Goal: Task Accomplishment & Management: Manage account settings

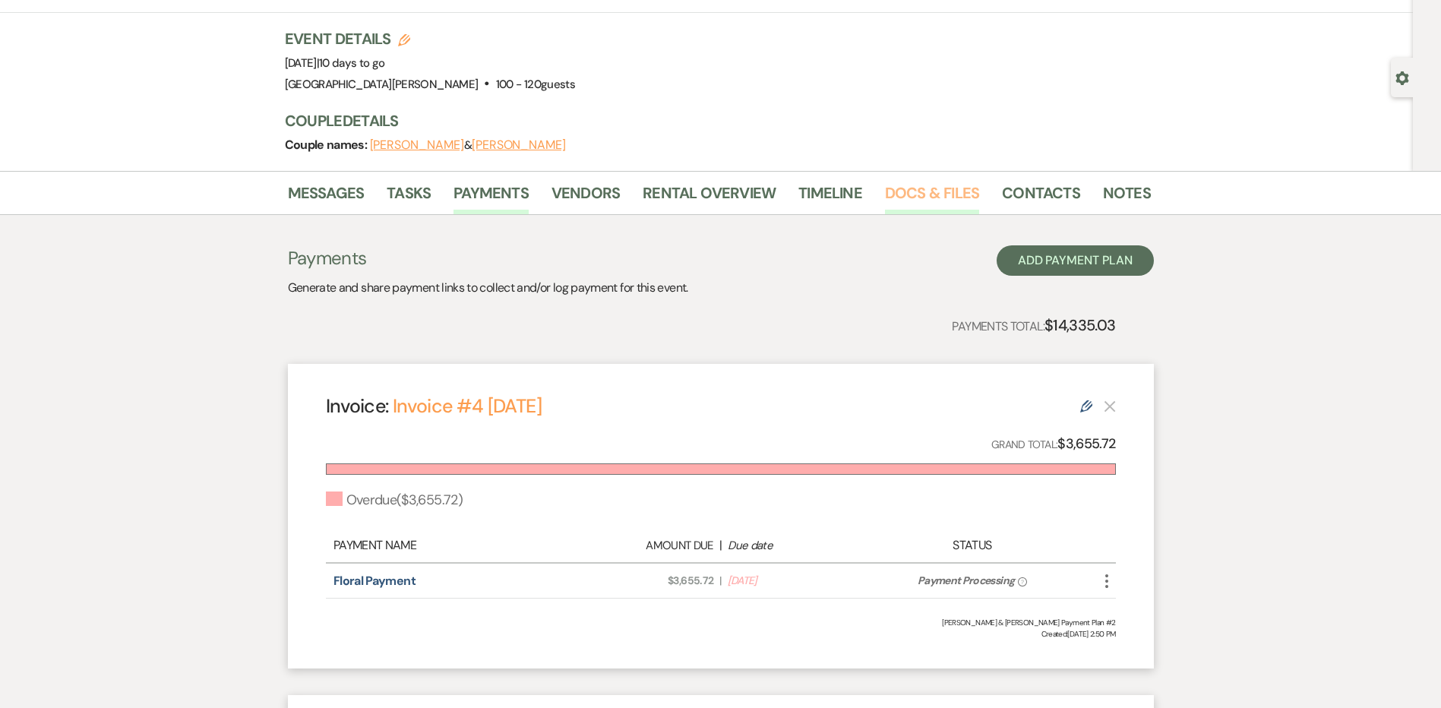
scroll to position [76, 0]
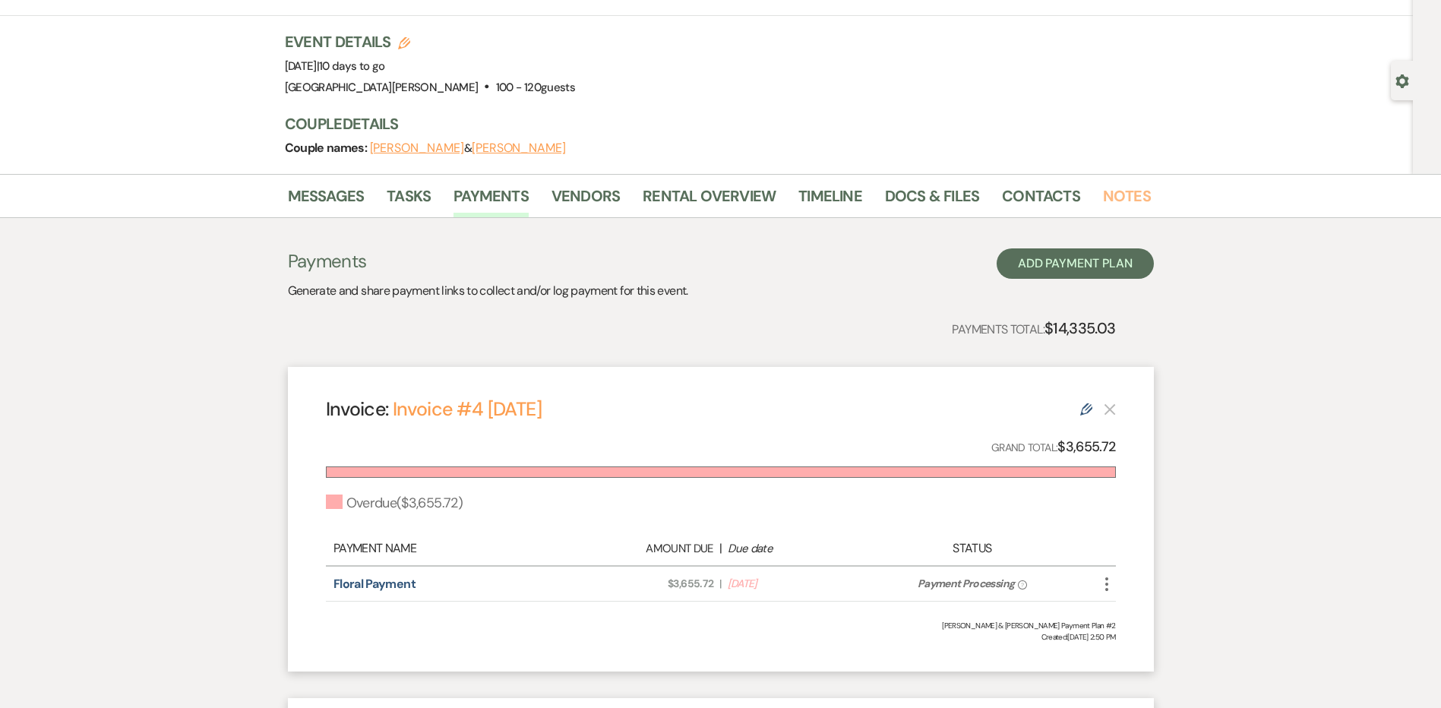
click at [1121, 204] on link "Notes" at bounding box center [1127, 200] width 48 height 33
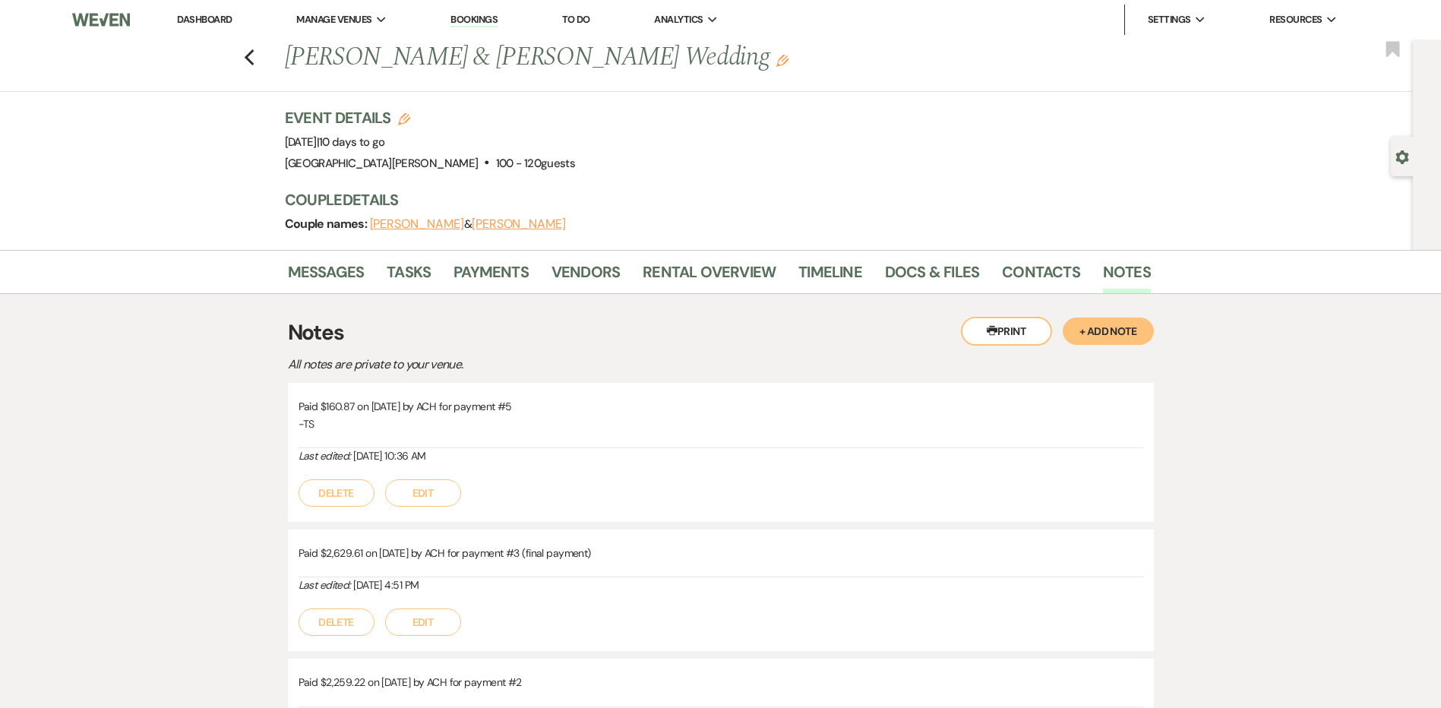
click at [1101, 334] on button "+ Add Note" at bounding box center [1107, 330] width 91 height 27
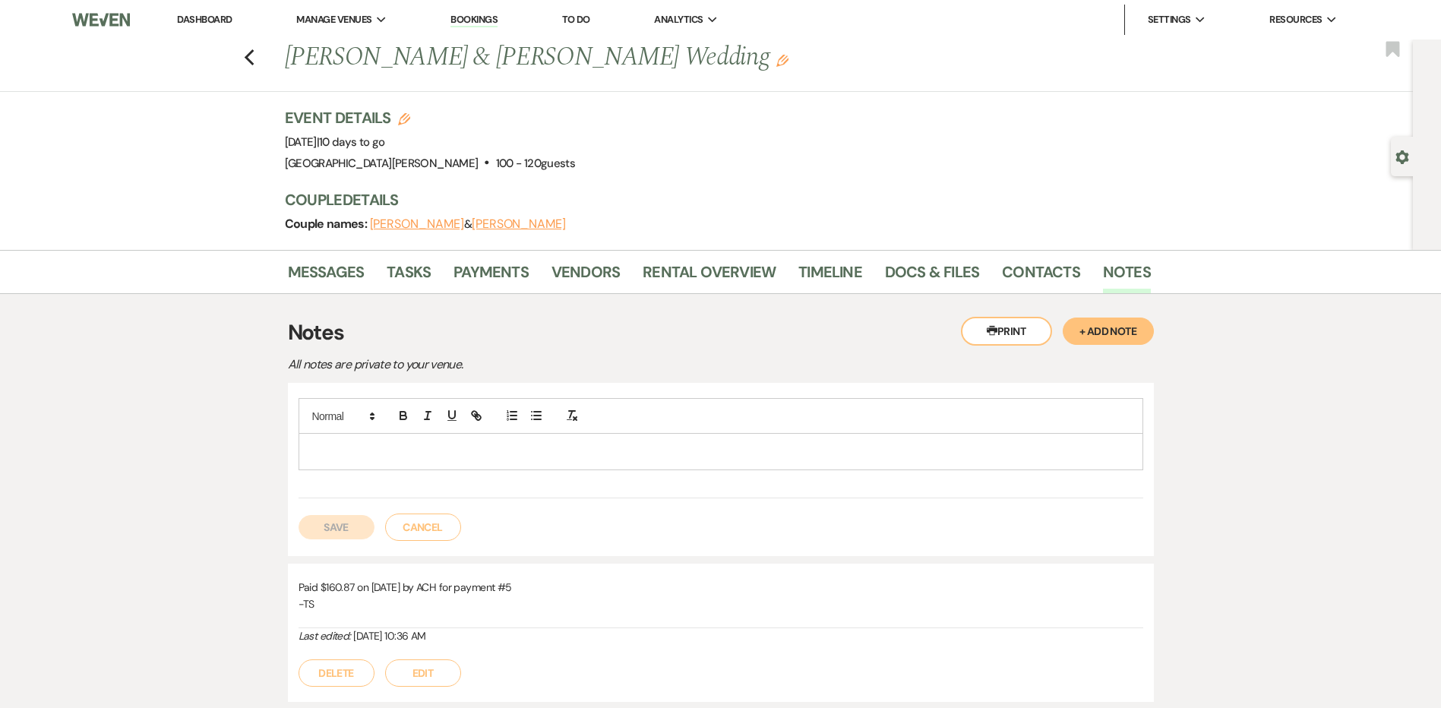
click at [639, 456] on p at bounding box center [721, 451] width 820 height 17
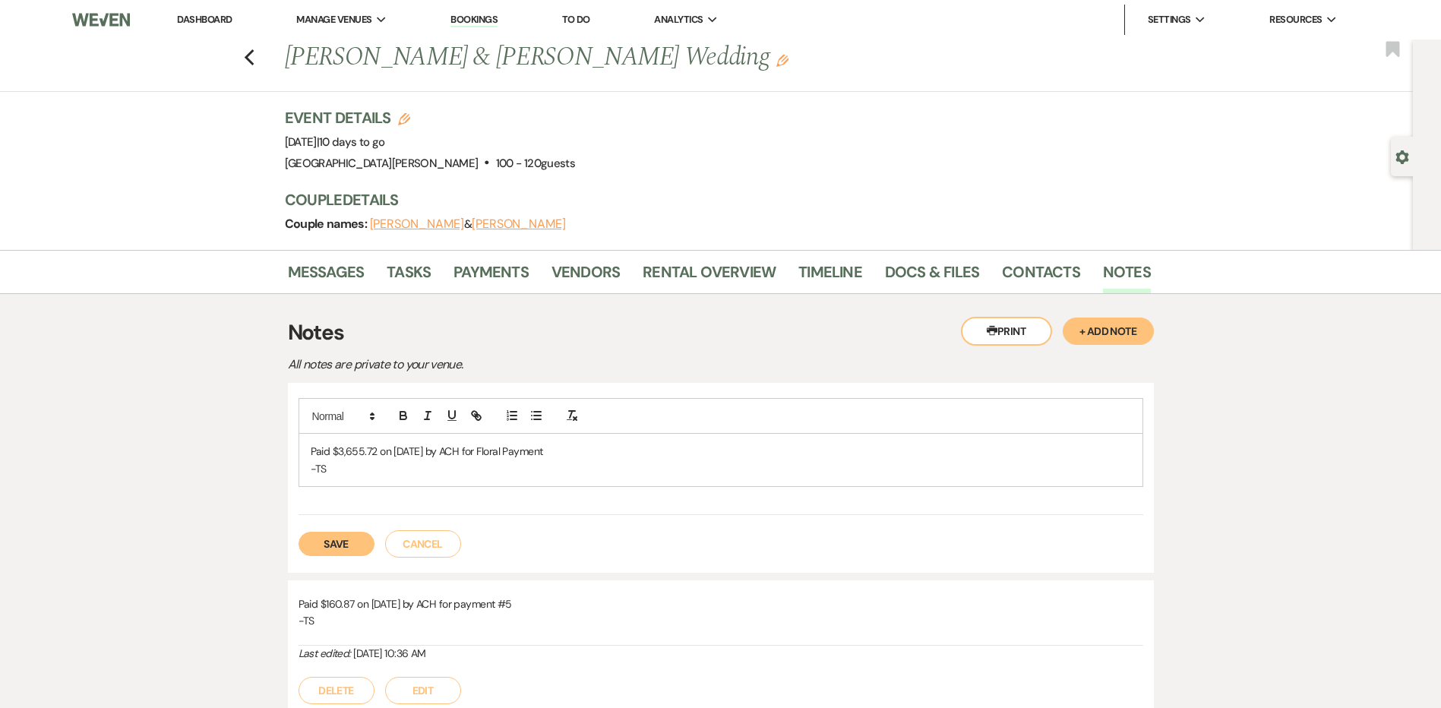
click at [346, 547] on button "Save" at bounding box center [336, 544] width 76 height 24
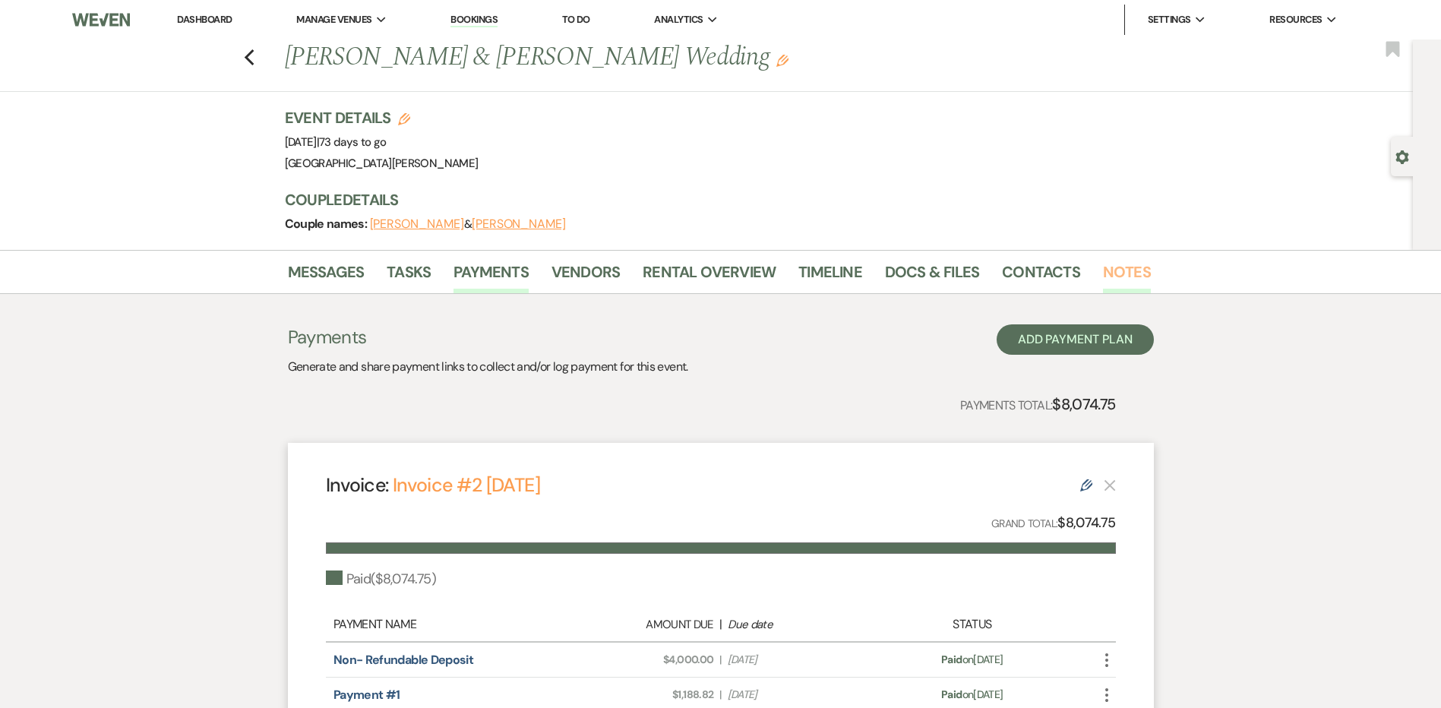
click at [1123, 273] on link "Notes" at bounding box center [1127, 276] width 48 height 33
click at [1109, 279] on link "Notes" at bounding box center [1127, 276] width 48 height 33
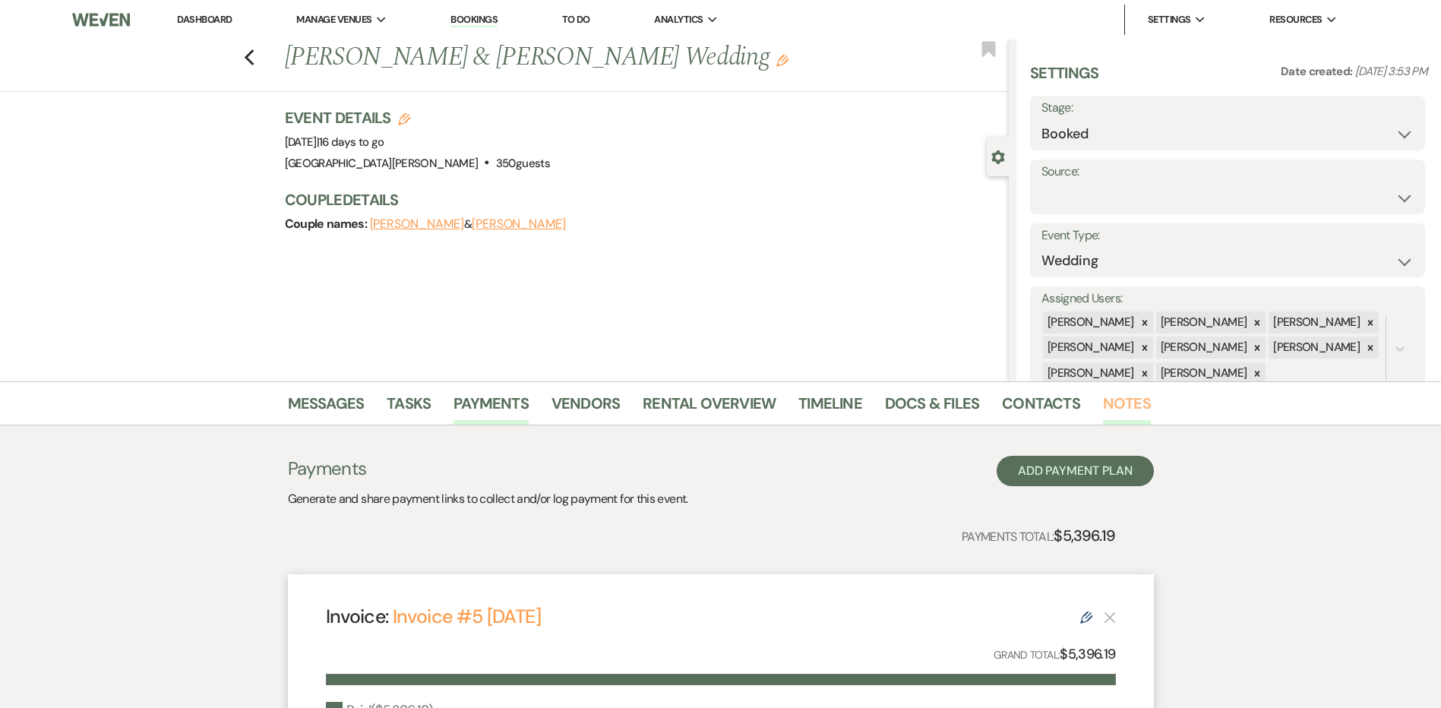
click at [1116, 410] on link "Notes" at bounding box center [1127, 407] width 48 height 33
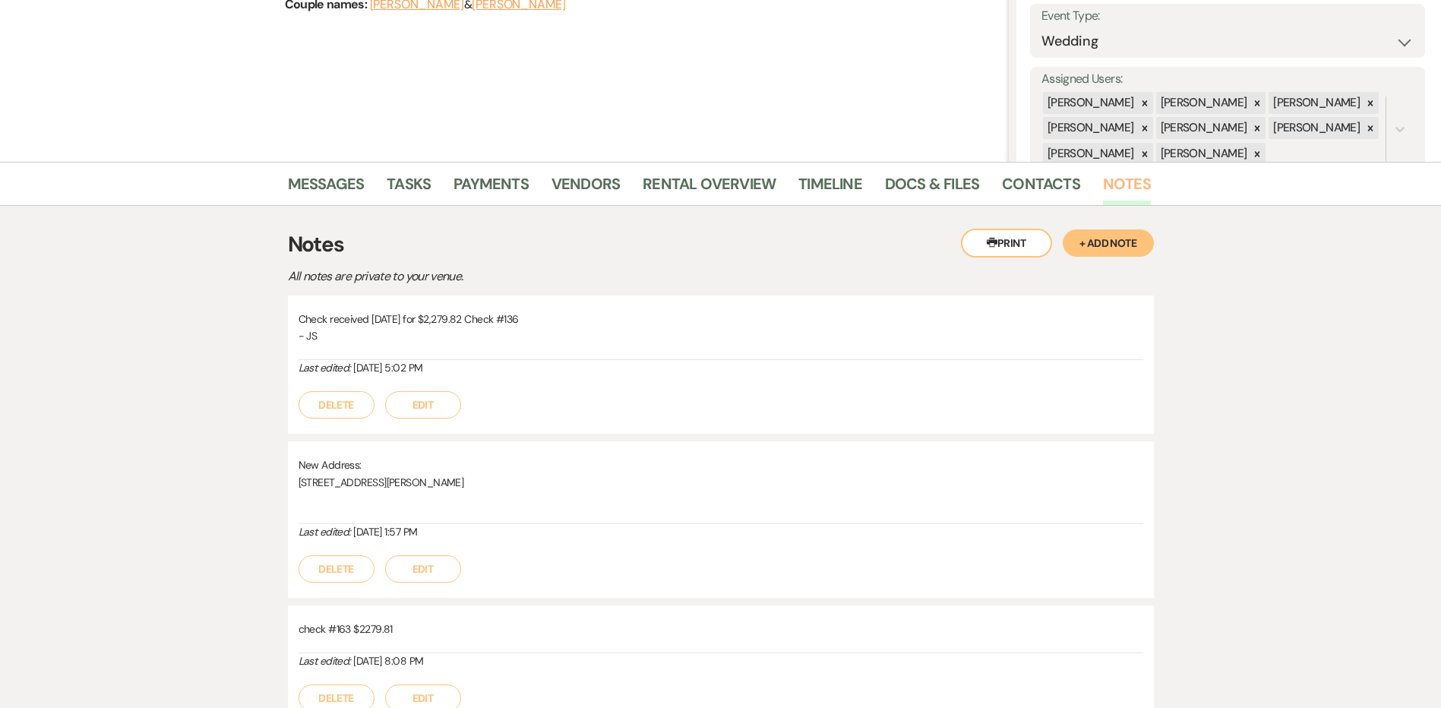
scroll to position [228, 0]
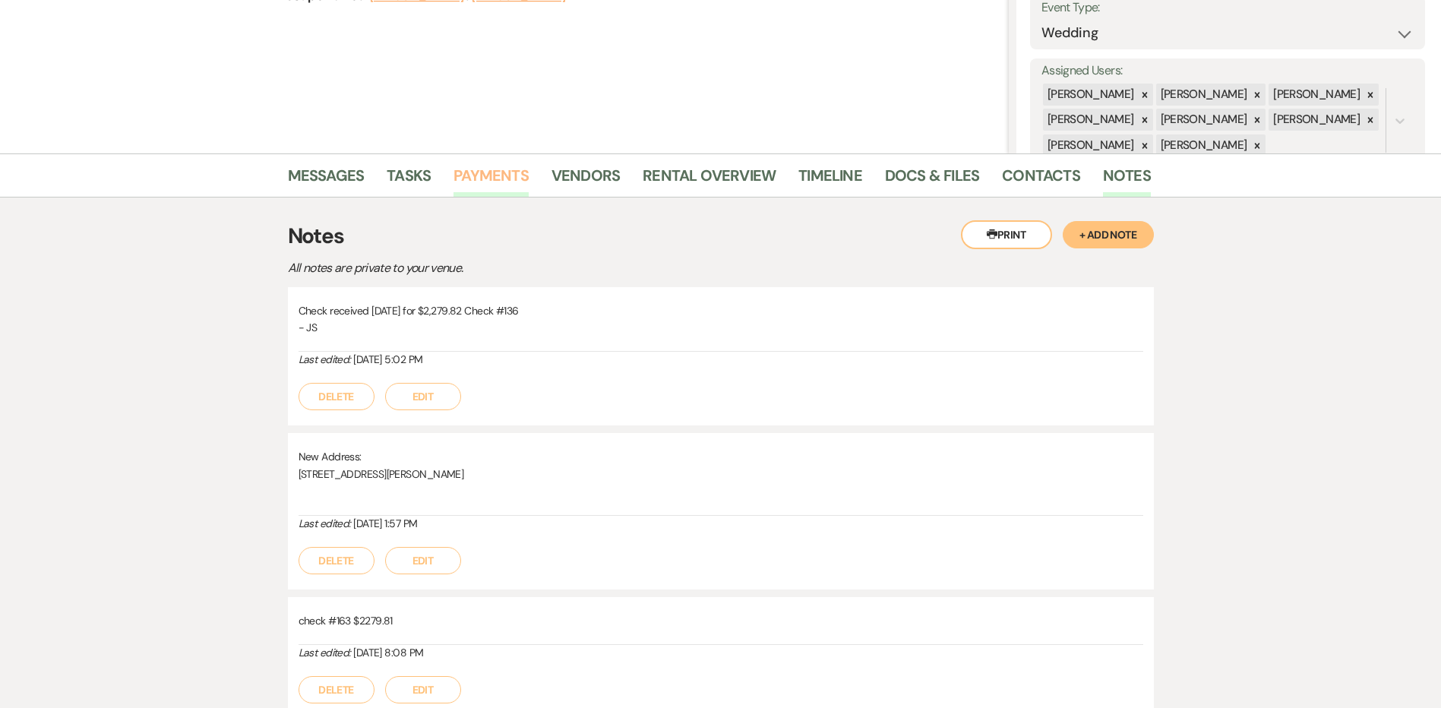
click at [502, 172] on link "Payments" at bounding box center [490, 179] width 75 height 33
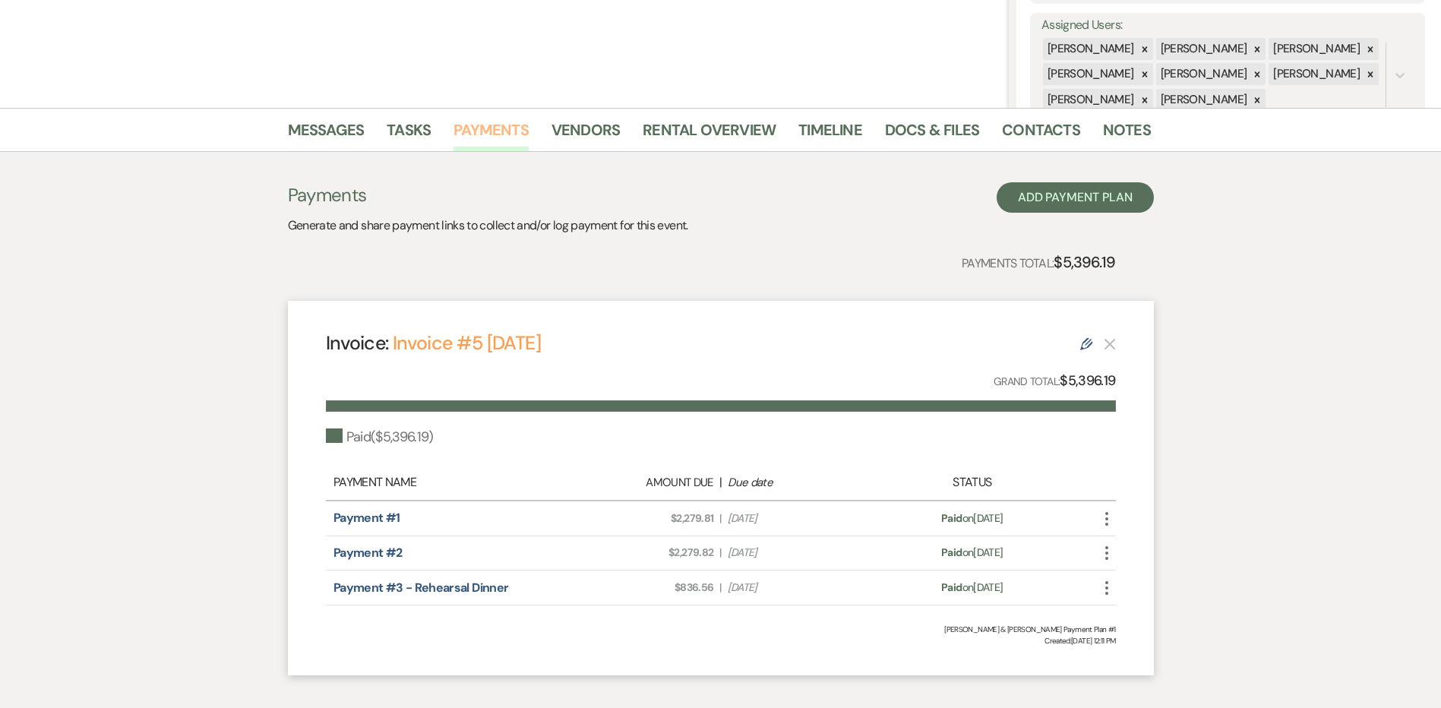
scroll to position [126, 0]
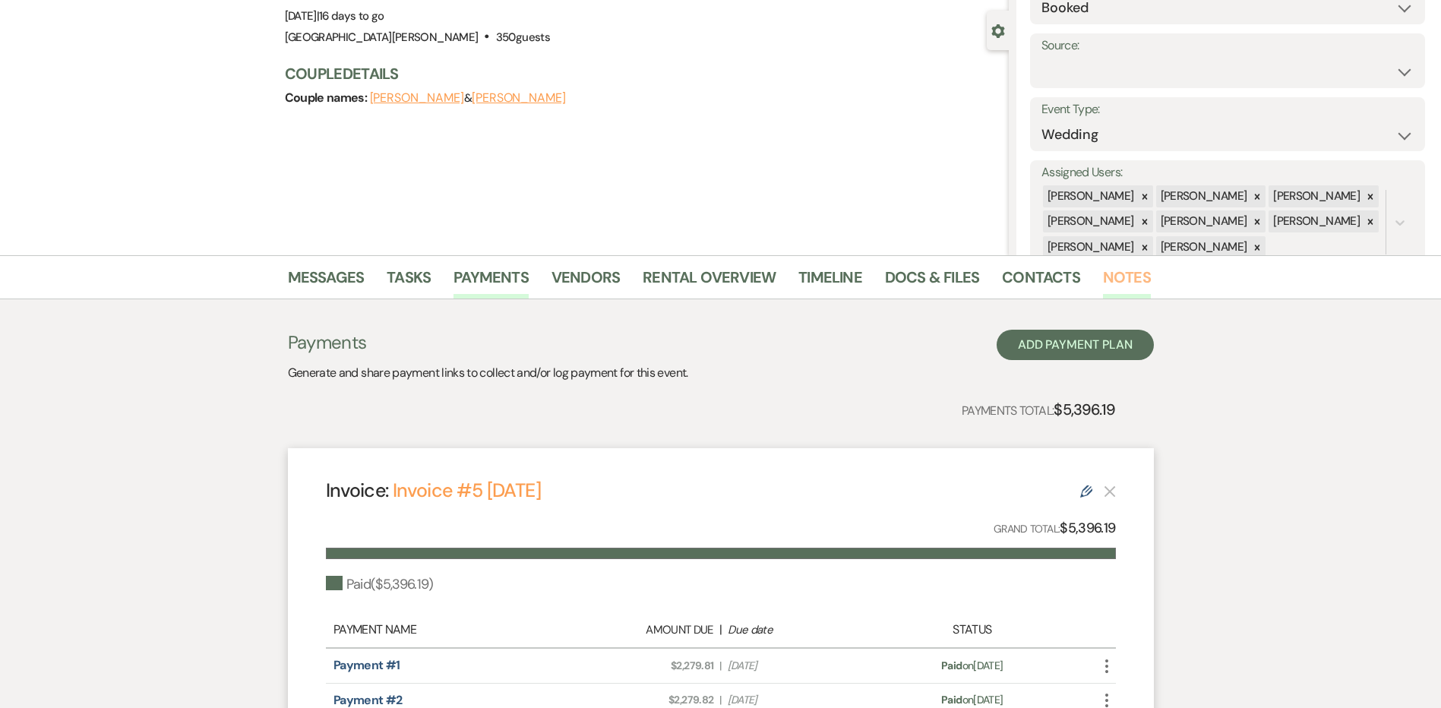
click at [1108, 272] on link "Notes" at bounding box center [1127, 281] width 48 height 33
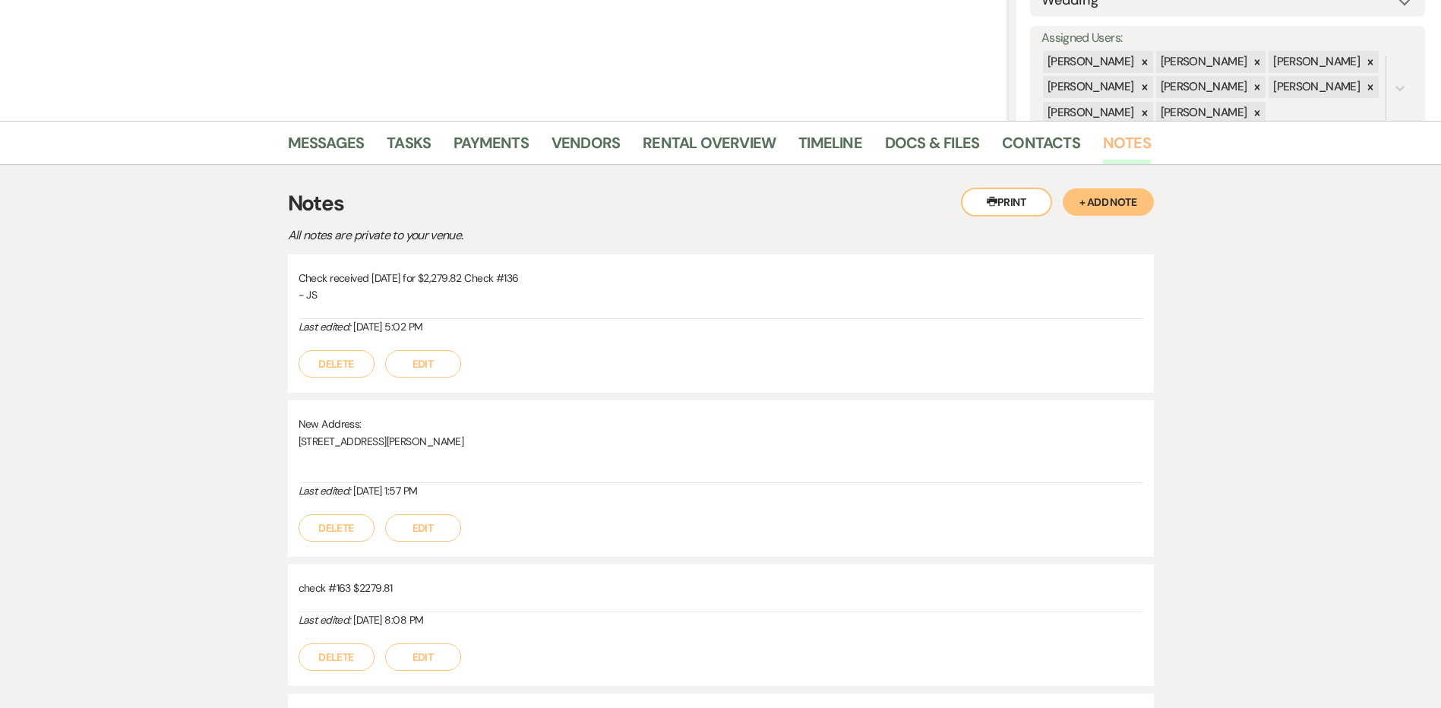
scroll to position [50, 0]
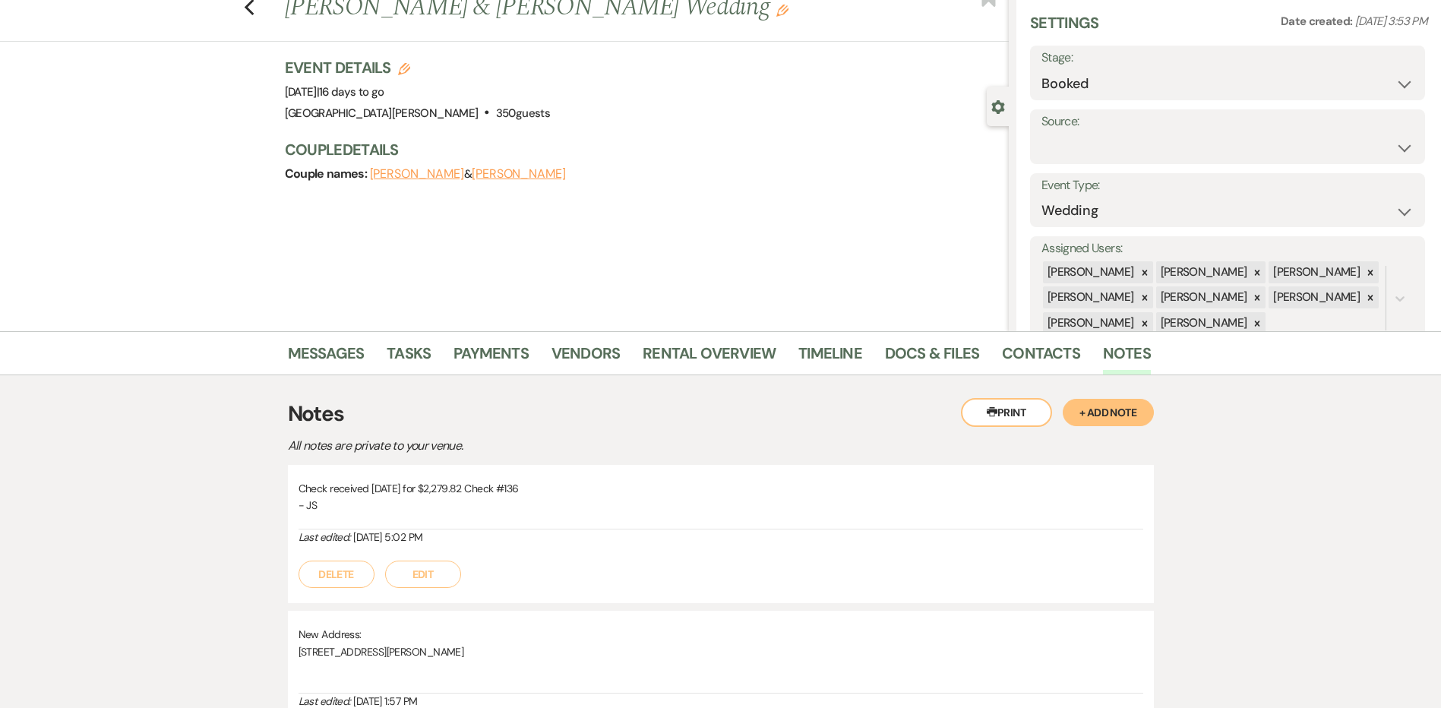
click at [1118, 415] on button "+ Add Note" at bounding box center [1107, 412] width 91 height 27
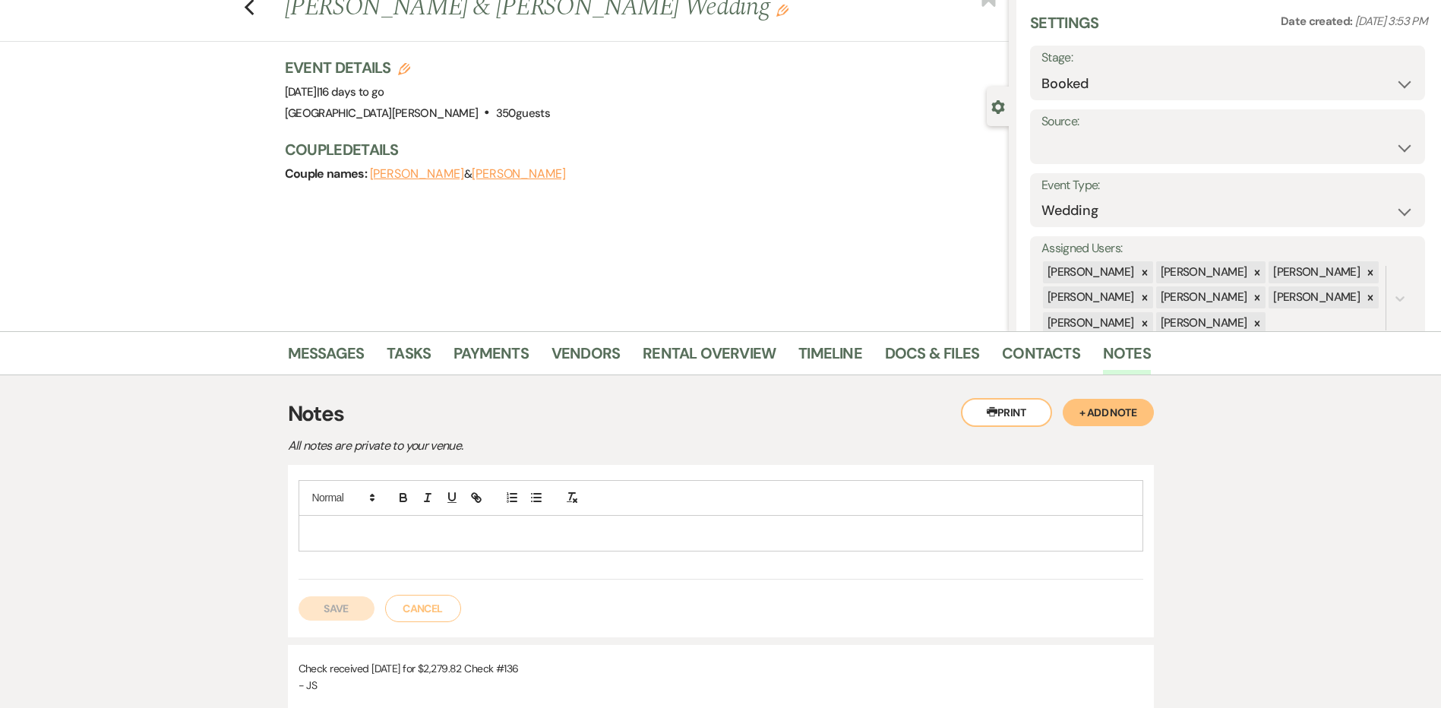
click at [589, 539] on p at bounding box center [721, 533] width 820 height 17
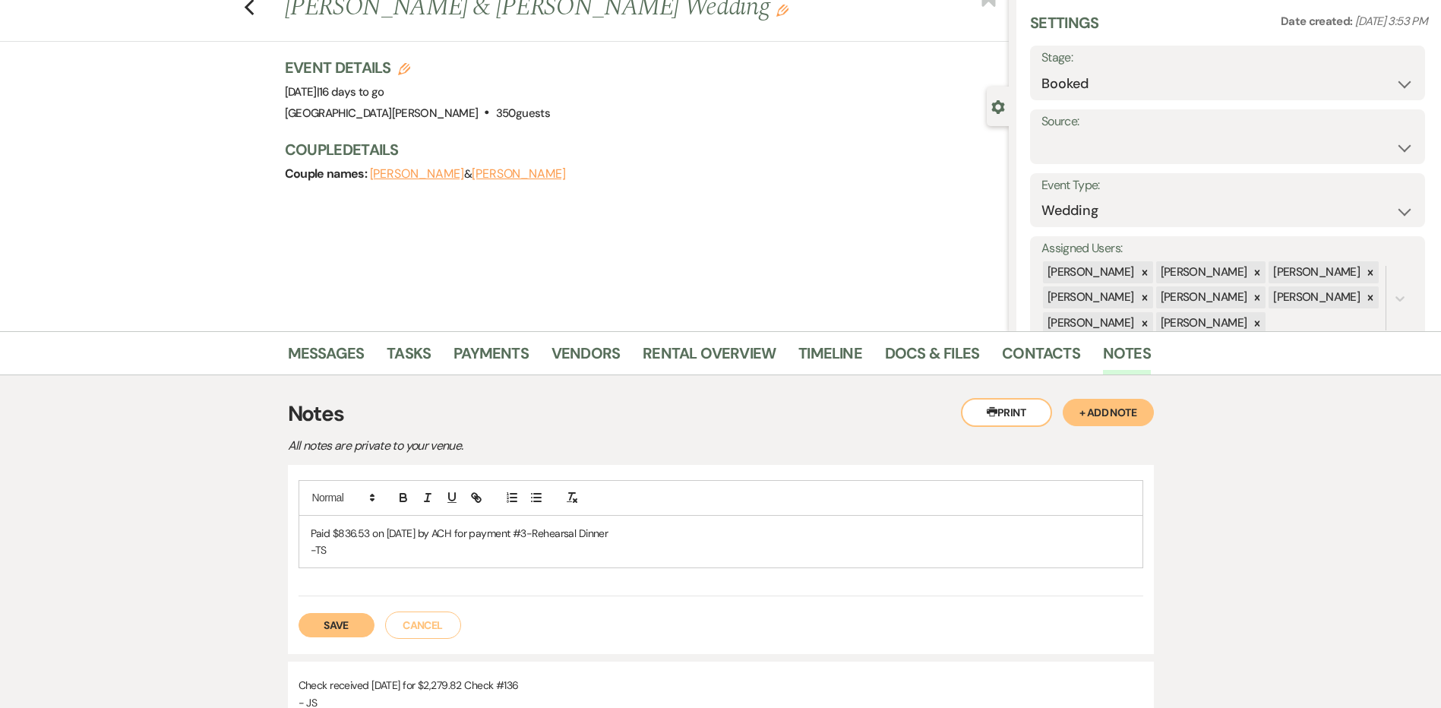
click at [359, 628] on button "Save" at bounding box center [336, 625] width 76 height 24
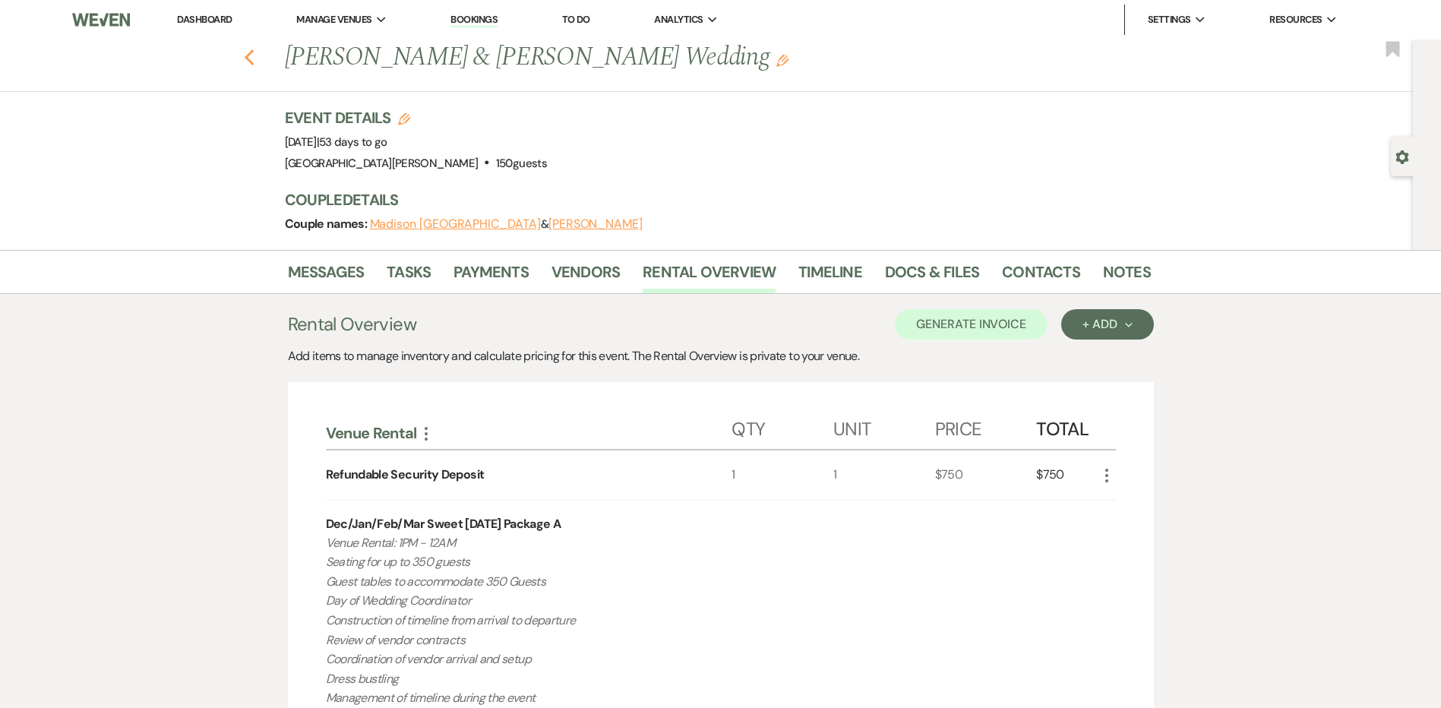
click at [253, 62] on icon "Previous" at bounding box center [249, 58] width 11 height 18
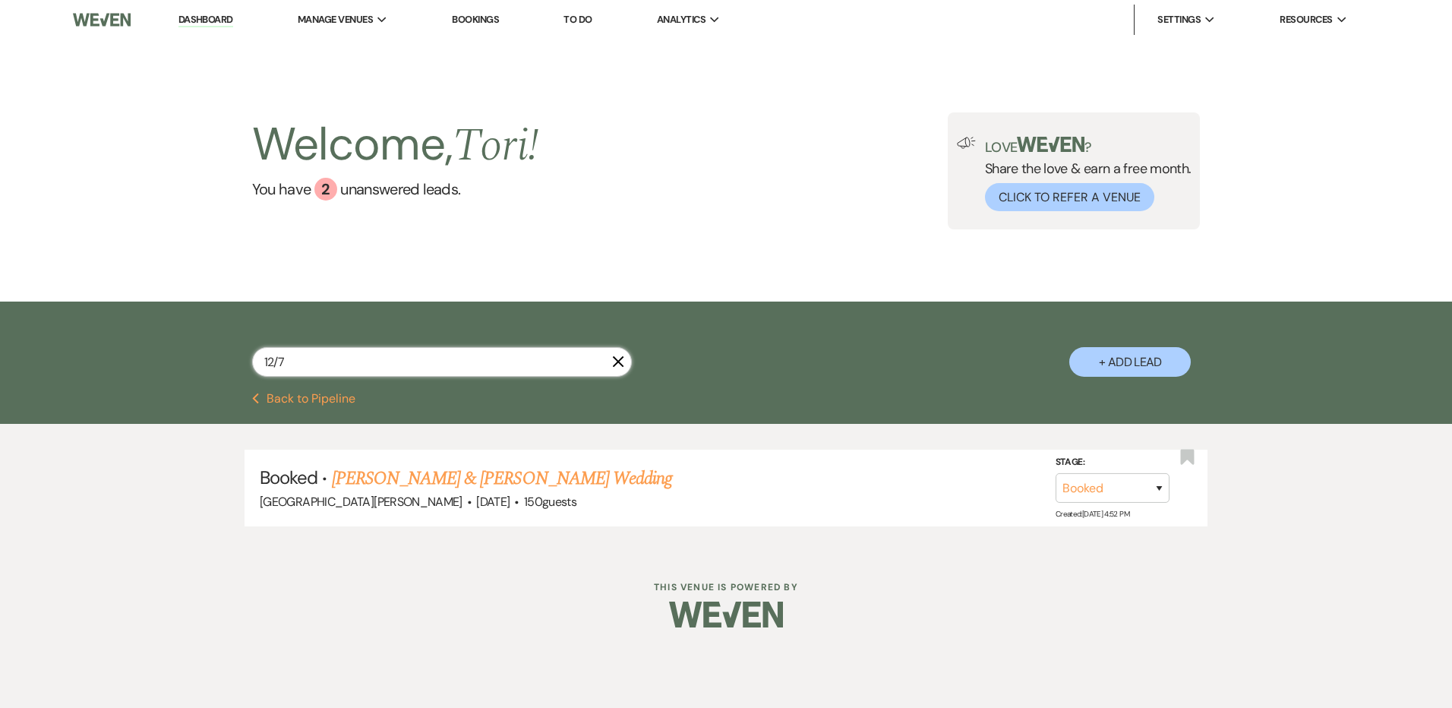
drag, startPoint x: 298, startPoint y: 362, endPoint x: 74, endPoint y: 357, distance: 224.1
click at [74, 357] on div "12/7 X + Add Lead" at bounding box center [726, 346] width 1452 height 91
type input "cars"
click at [382, 488] on link "Wesley Carson & Olivia Gates's Wedding" at bounding box center [502, 478] width 340 height 27
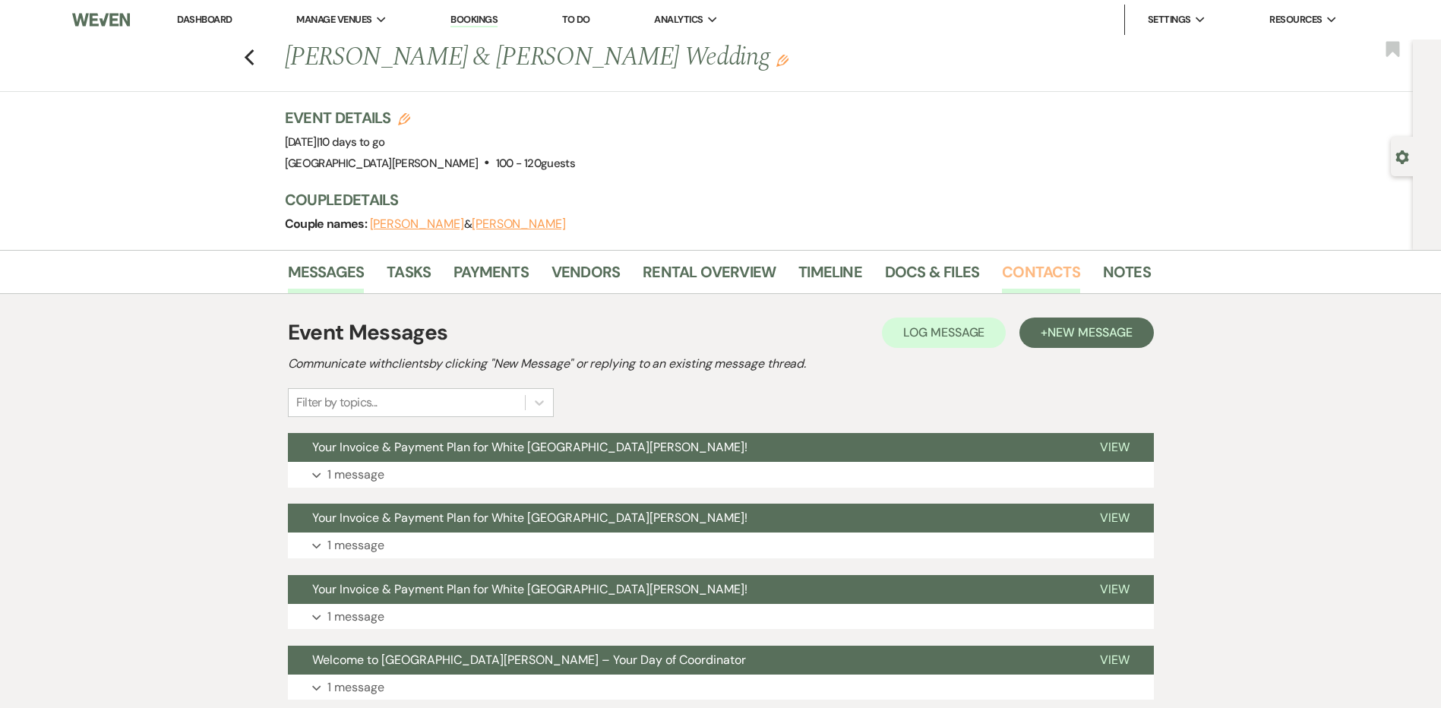
click at [1035, 269] on link "Contacts" at bounding box center [1041, 276] width 78 height 33
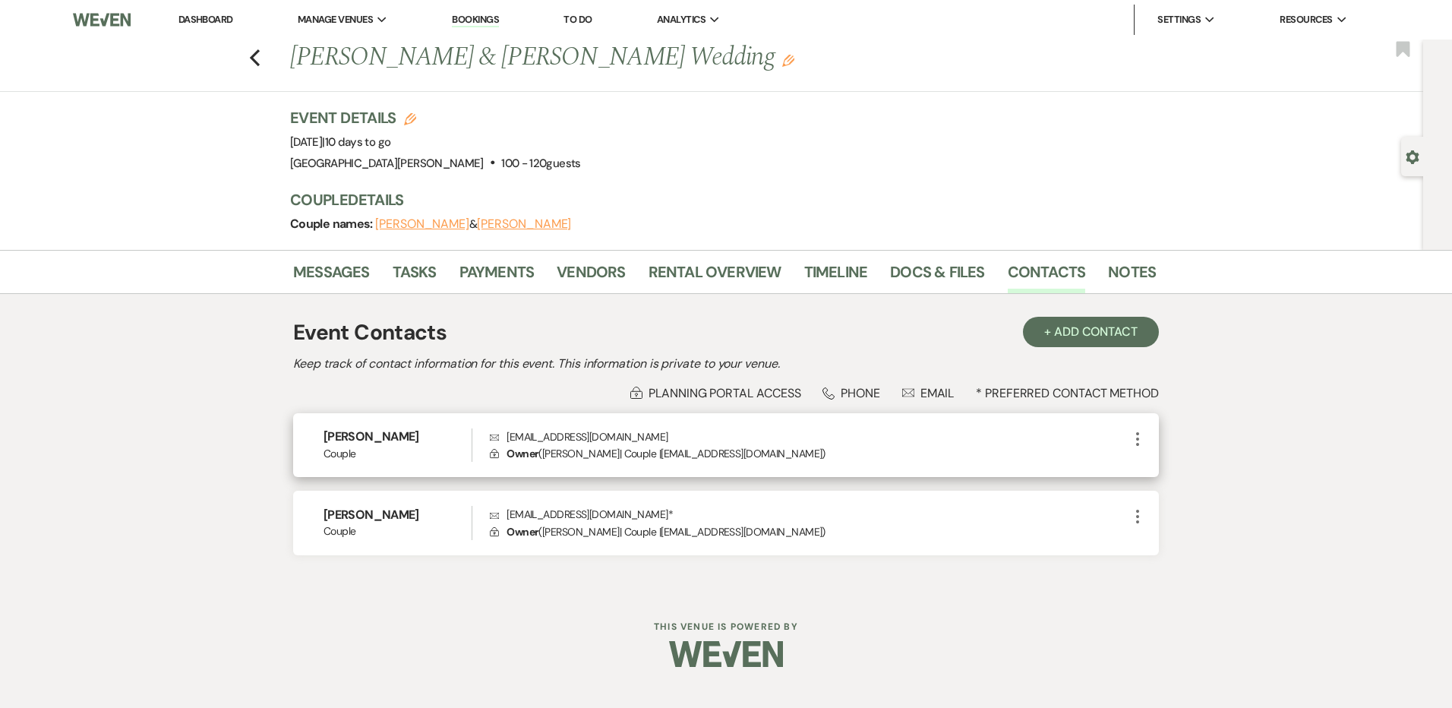
drag, startPoint x: 662, startPoint y: 437, endPoint x: 506, endPoint y: 434, distance: 156.5
click at [506, 434] on p "Envelope oliviaandwesley2025@gmail.com" at bounding box center [809, 436] width 639 height 17
drag, startPoint x: 506, startPoint y: 434, endPoint x: 522, endPoint y: 433, distance: 16.8
copy p "oliviaandwesley2025@gmail.com"
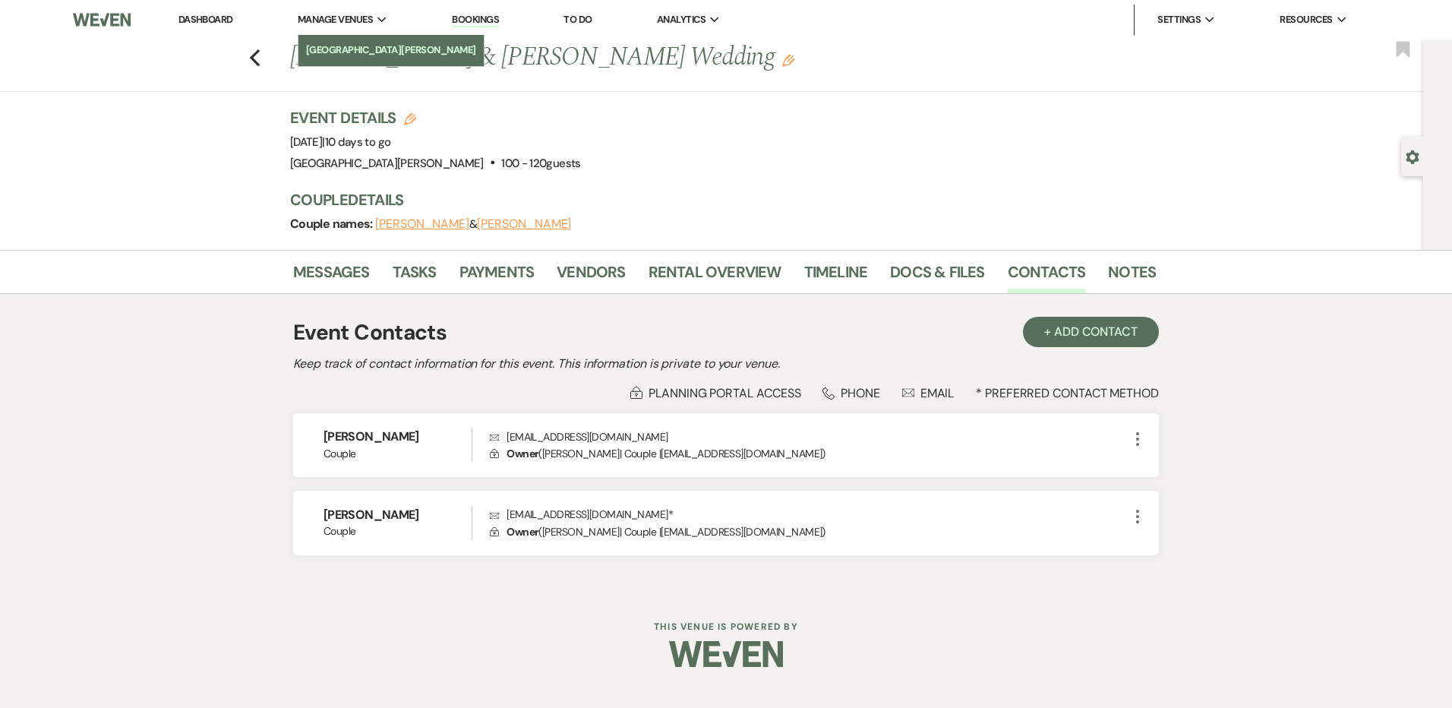
click at [339, 50] on li "[GEOGRAPHIC_DATA][PERSON_NAME]" at bounding box center [391, 50] width 170 height 15
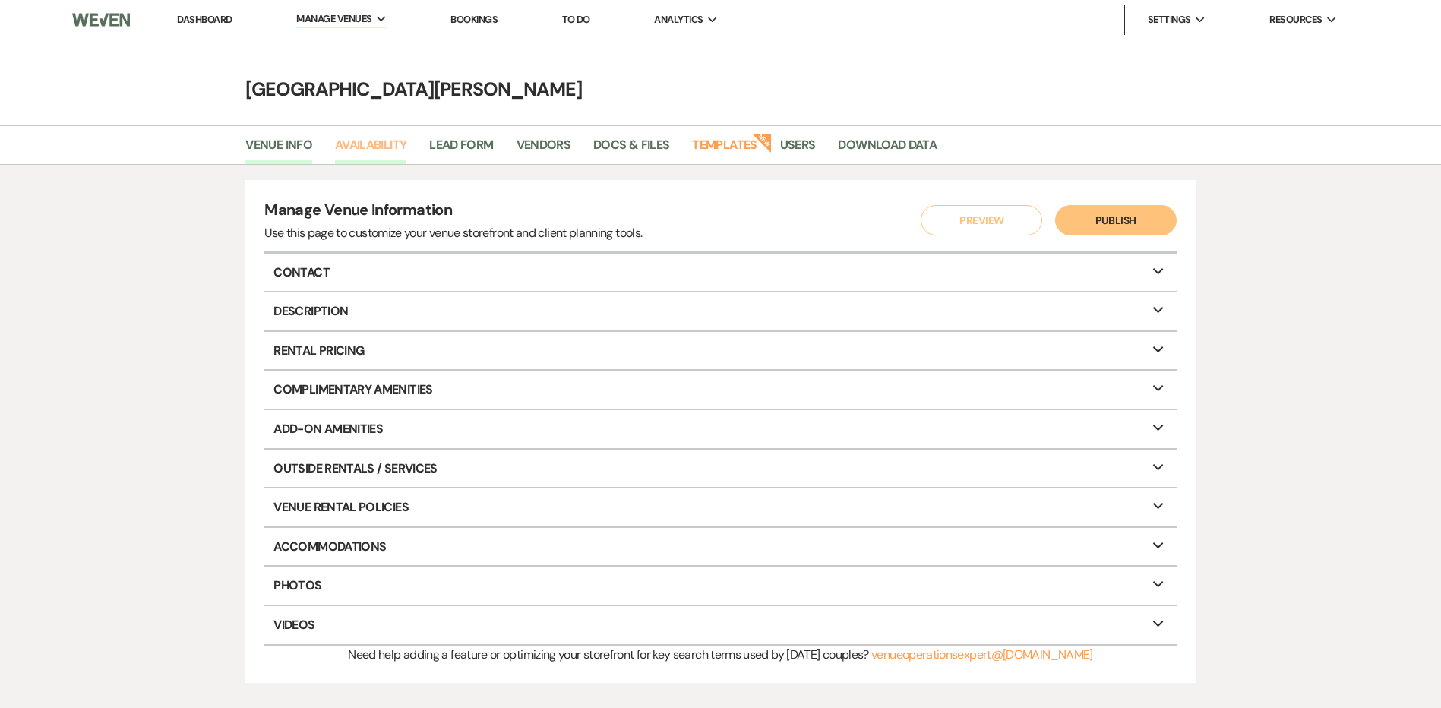
click at [393, 148] on link "Availability" at bounding box center [370, 149] width 71 height 29
select select "3"
select select "2026"
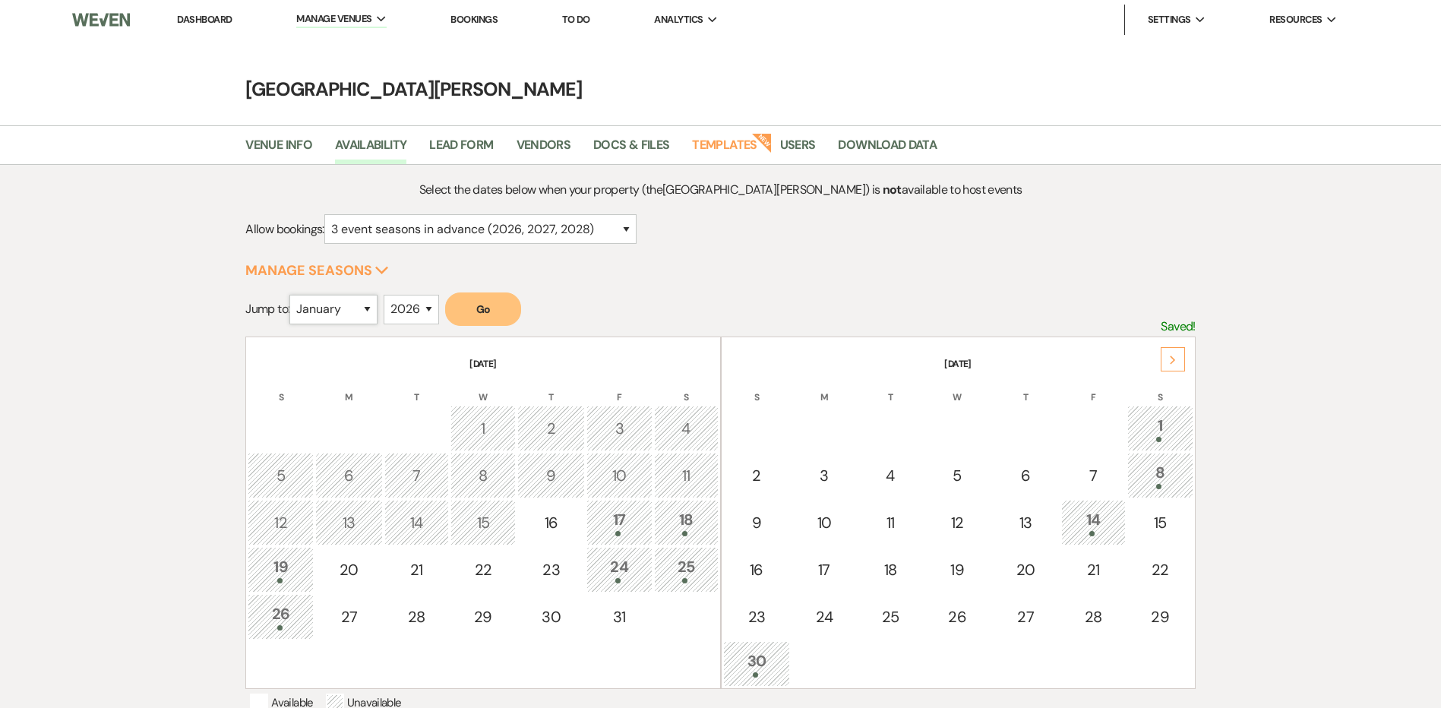
click at [372, 313] on select "January February March April May June July August September October November De…" at bounding box center [333, 310] width 88 height 30
select select "10"
click at [293, 295] on select "January February March April May June July August September October November De…" at bounding box center [333, 310] width 88 height 30
click at [484, 308] on button "Go" at bounding box center [483, 308] width 76 height 33
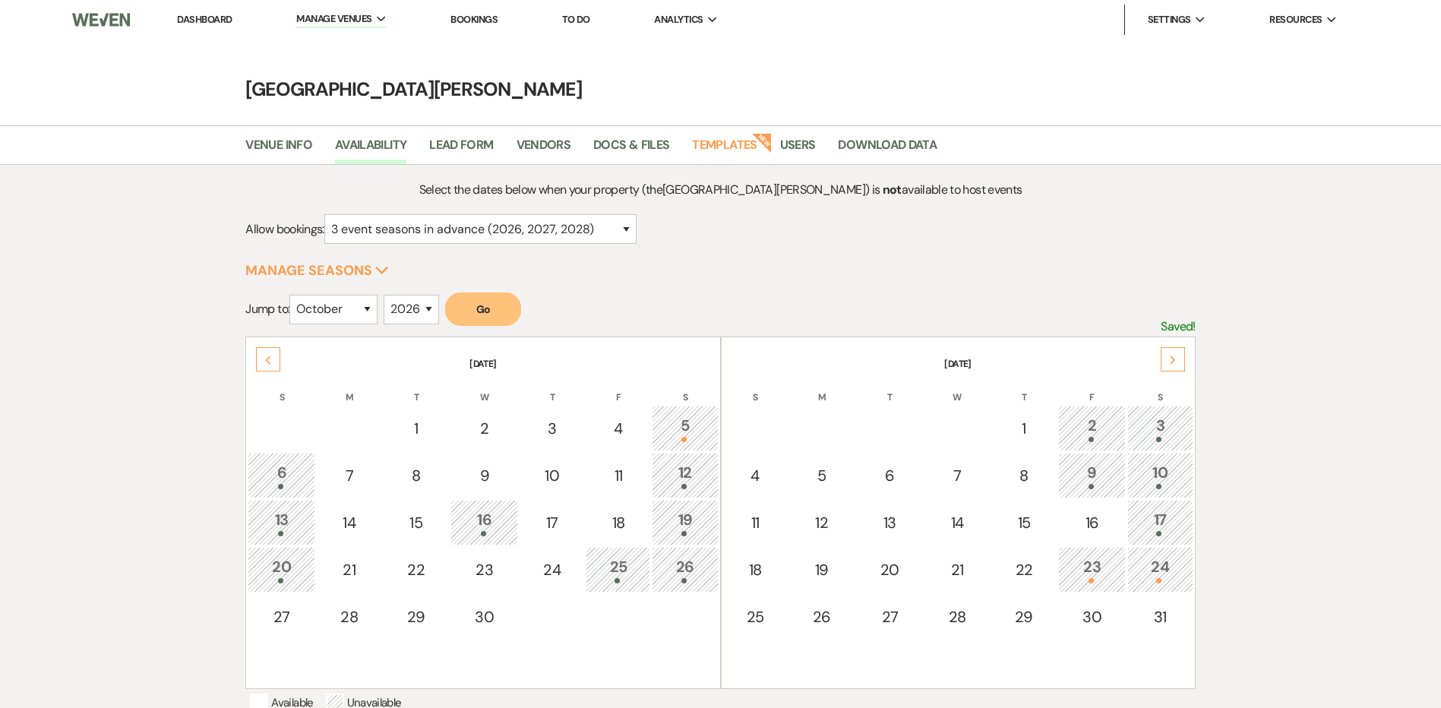
drag, startPoint x: 1086, startPoint y: 562, endPoint x: 1080, endPoint y: 576, distance: 15.0
click at [1080, 576] on div "23" at bounding box center [1091, 569] width 51 height 28
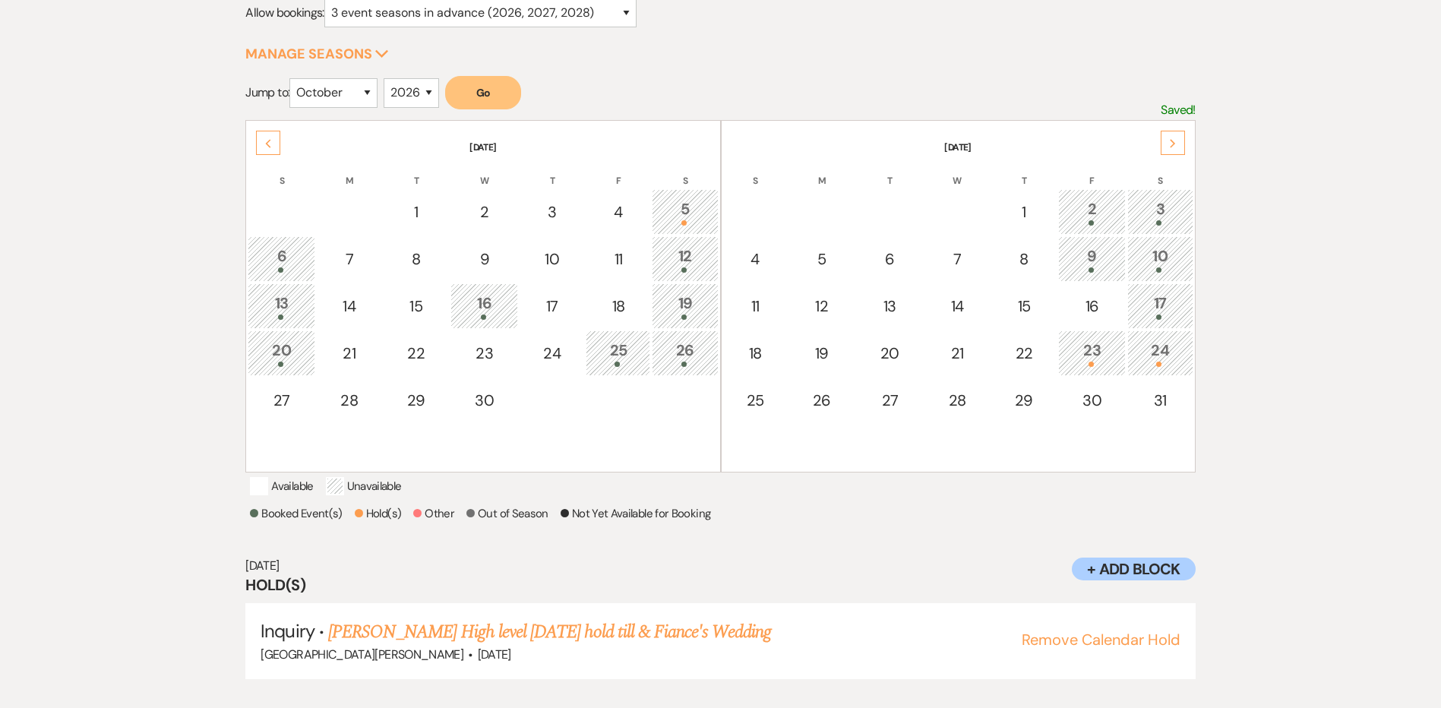
scroll to position [237, 0]
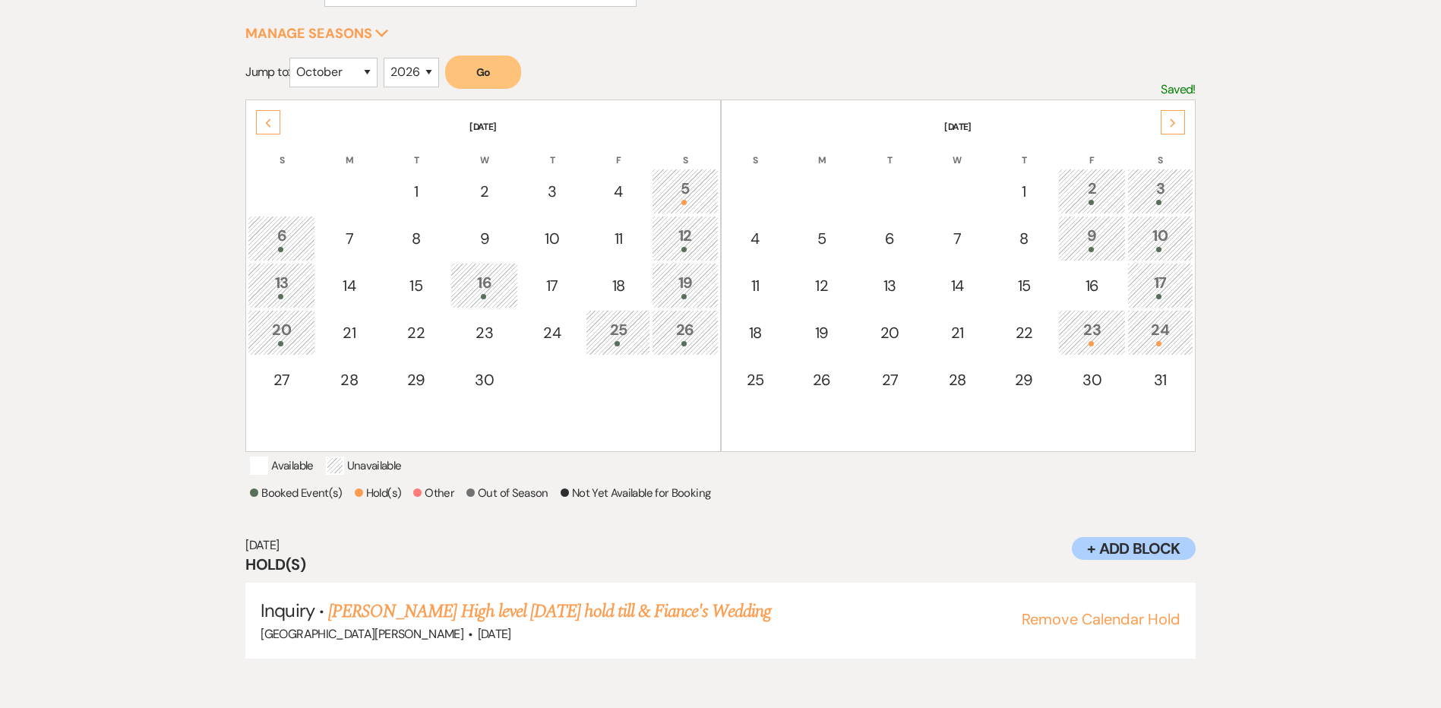
click at [1155, 337] on div "24" at bounding box center [1159, 332] width 49 height 28
click at [480, 625] on link "[PERSON_NAME] [DATE] & [PERSON_NAME]'s Wedding" at bounding box center [530, 611] width 405 height 27
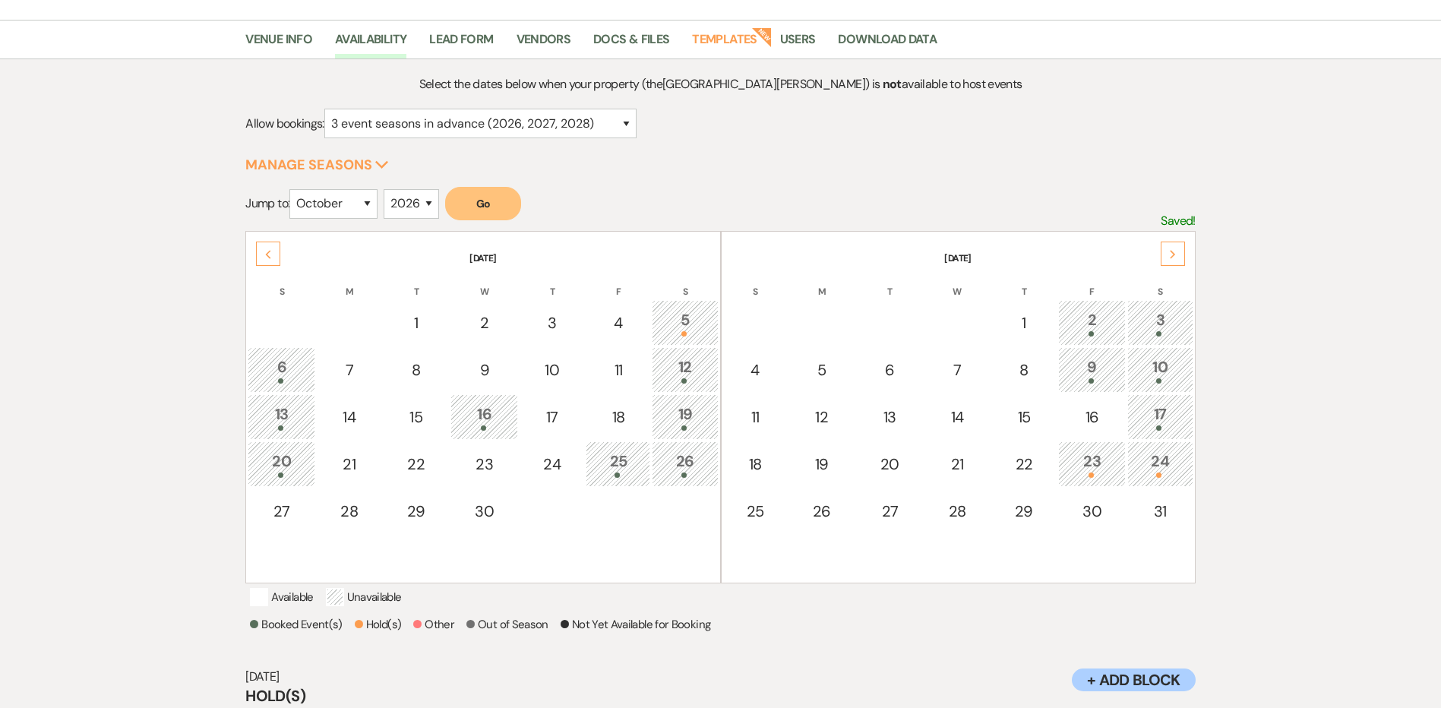
scroll to position [0, 0]
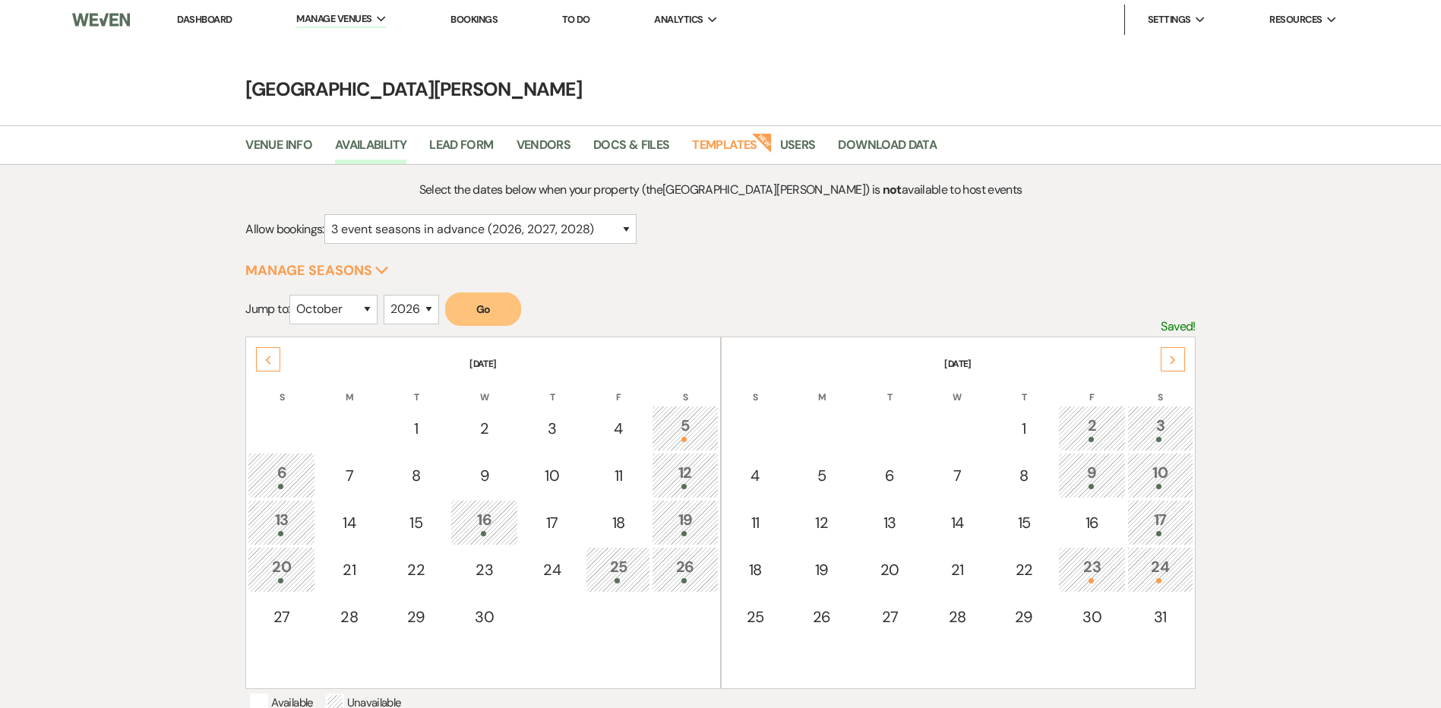
drag, startPoint x: 207, startPoint y: 18, endPoint x: 210, endPoint y: 35, distance: 16.9
click at [209, 18] on link "Dashboard" at bounding box center [204, 19] width 55 height 13
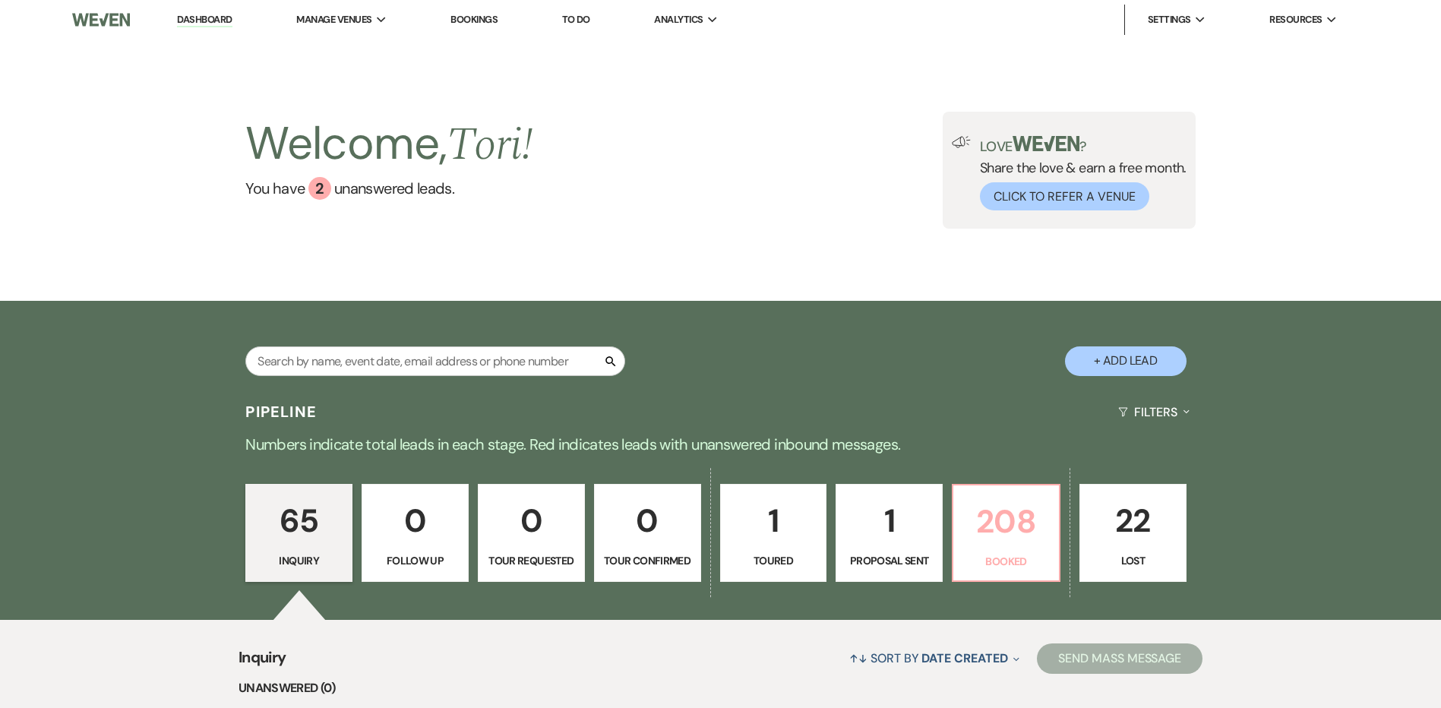
click at [1005, 523] on p "208" at bounding box center [1005, 521] width 87 height 51
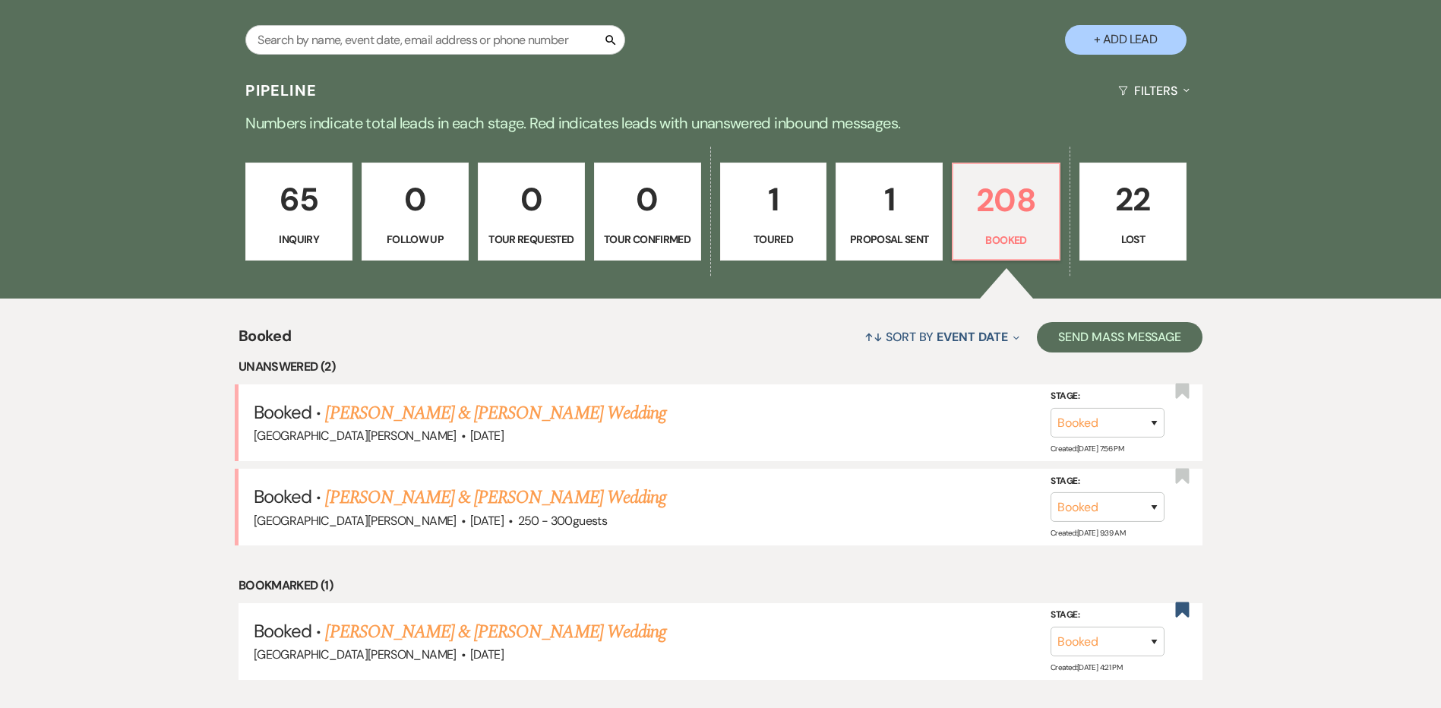
scroll to position [327, 0]
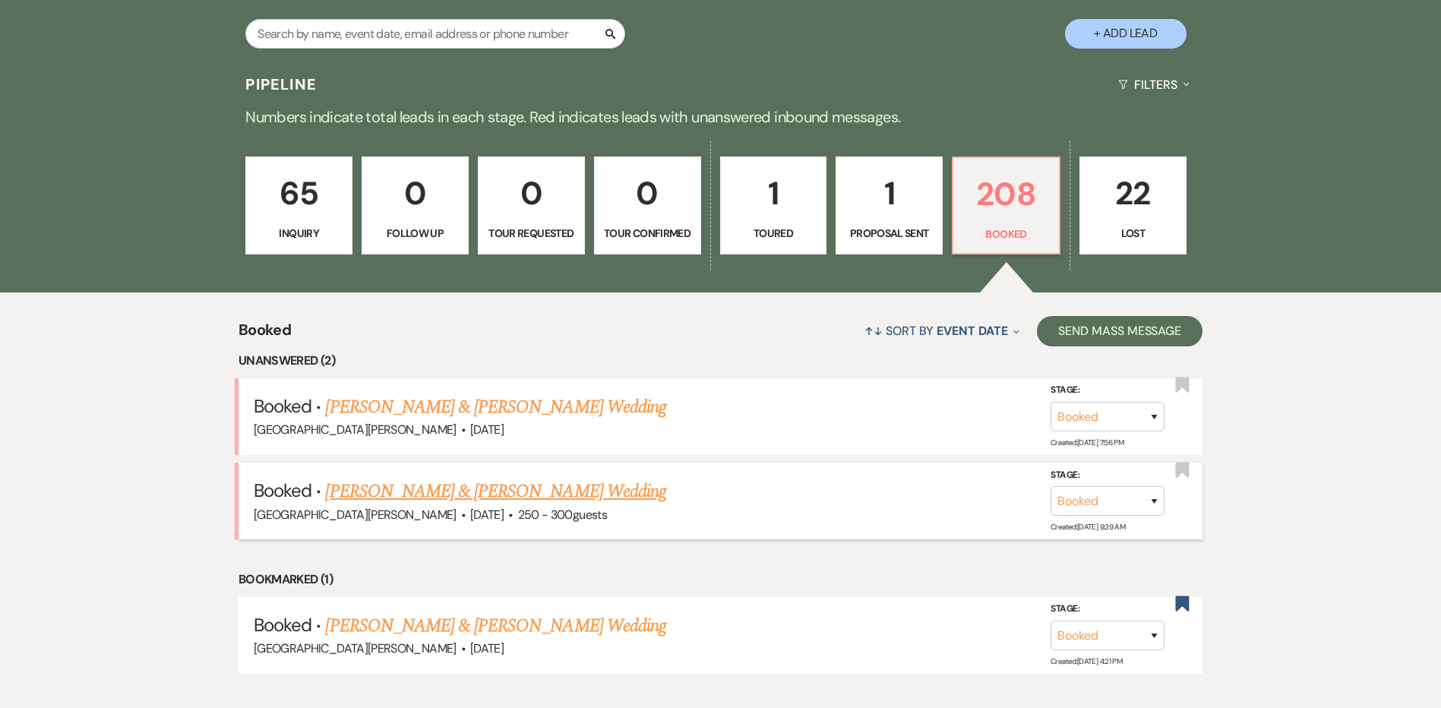
click at [519, 499] on link "Amir Khan & Lilie Blair's Wedding" at bounding box center [495, 491] width 340 height 27
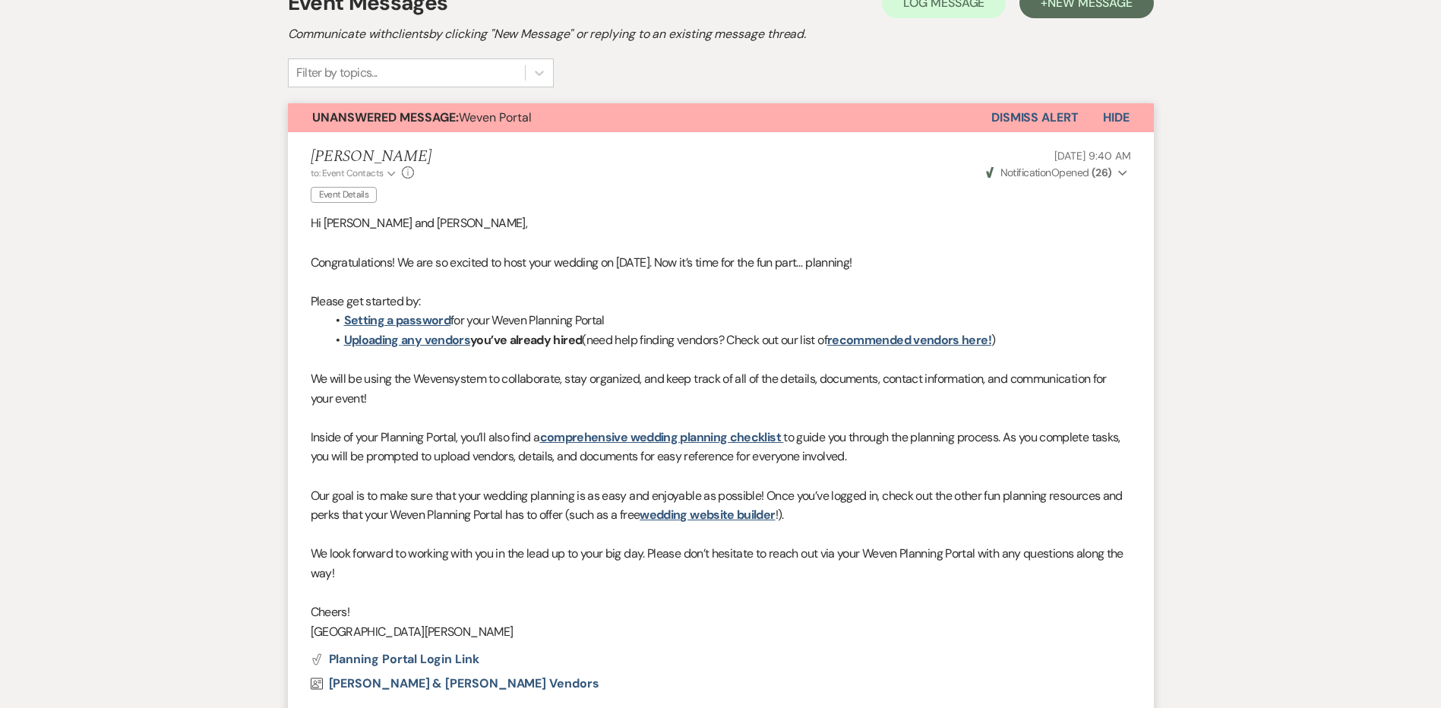
scroll to position [256, 0]
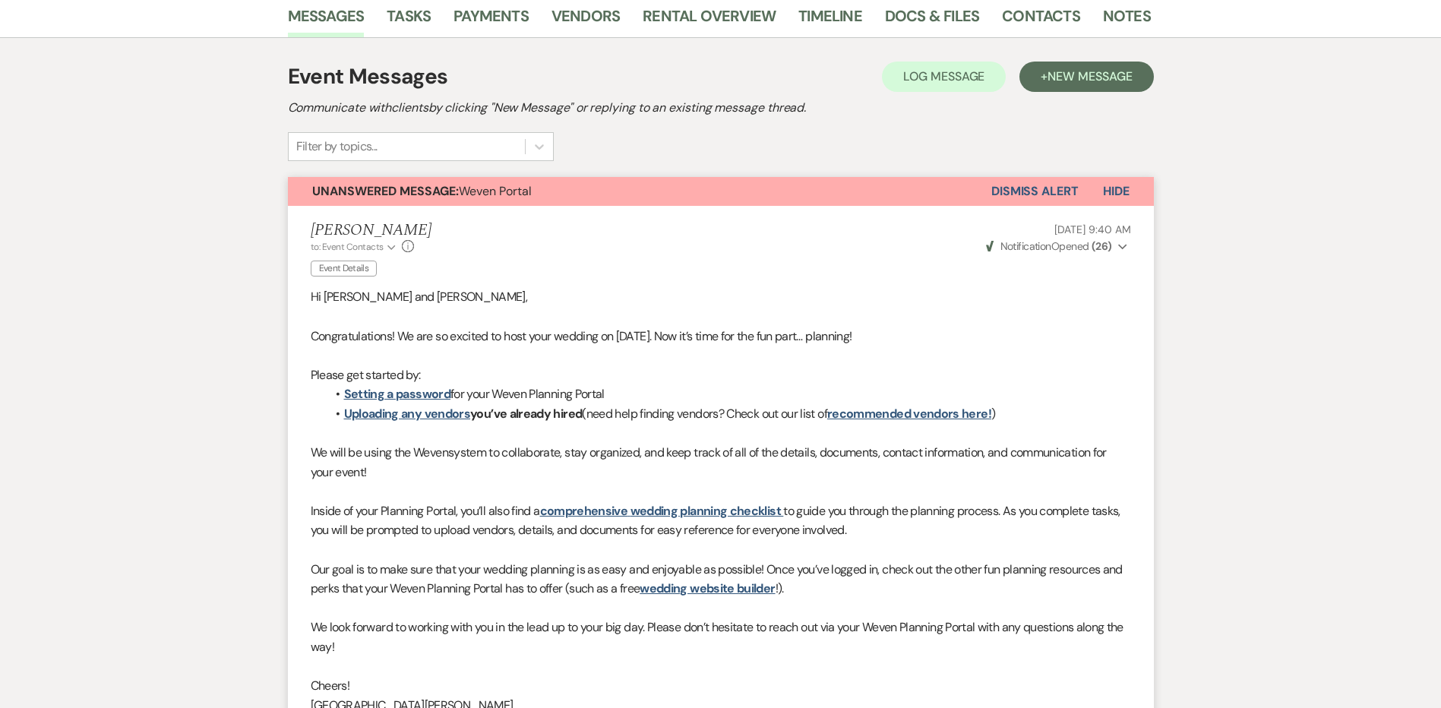
click at [1017, 188] on button "Dismiss Alert" at bounding box center [1034, 191] width 87 height 29
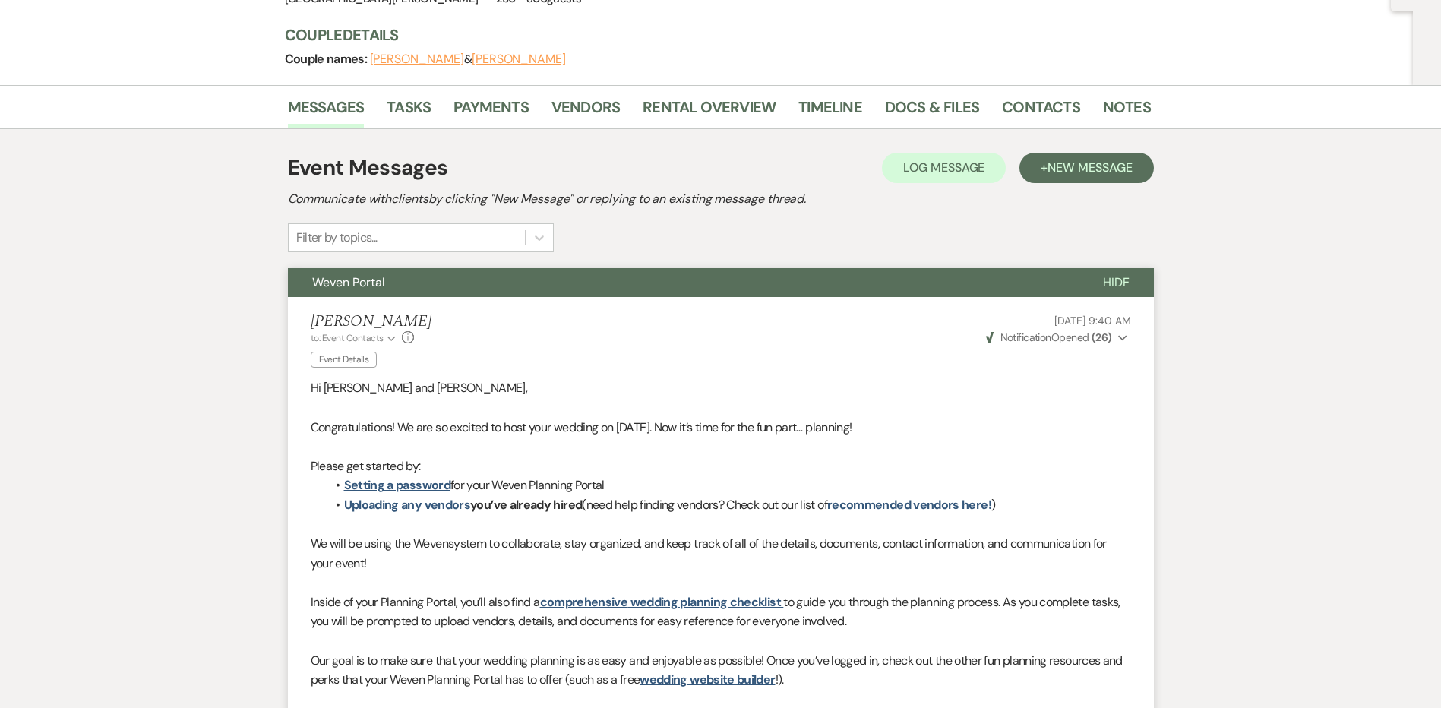
scroll to position [0, 0]
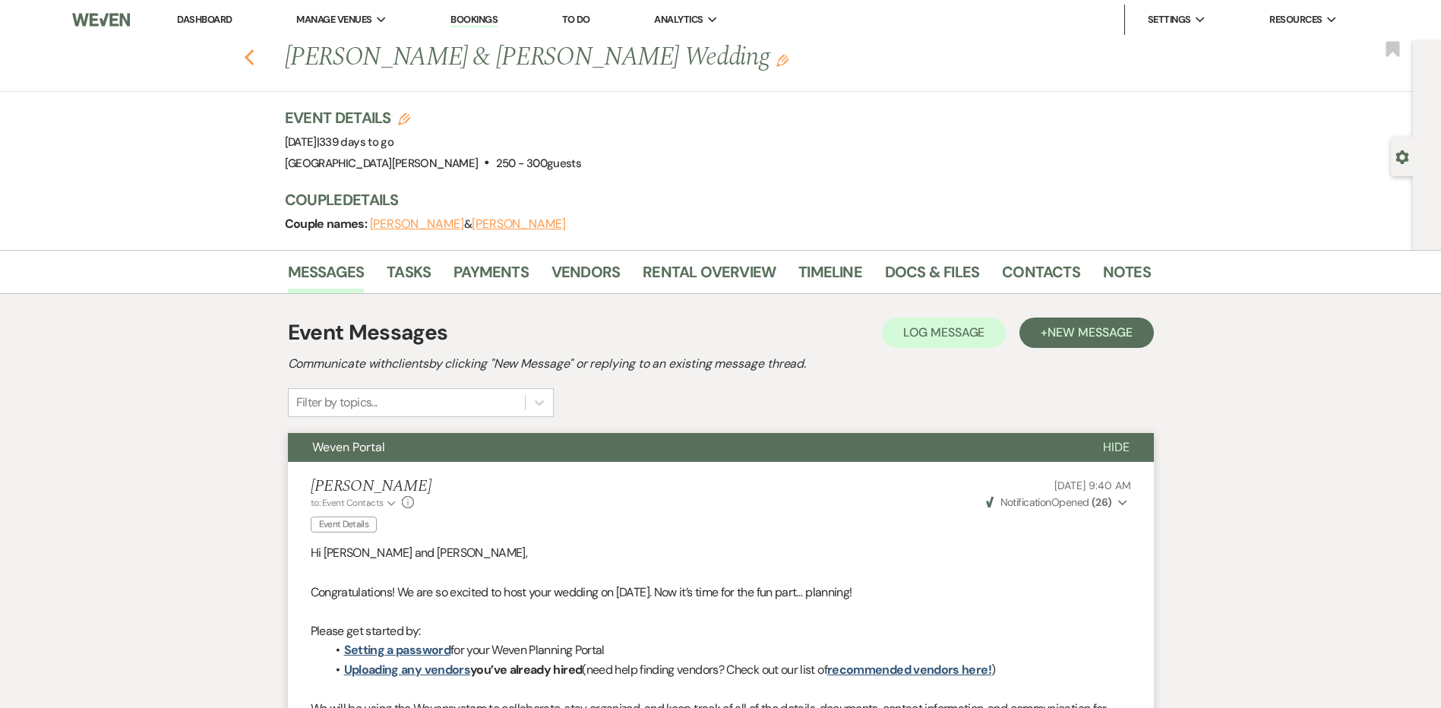
click at [254, 64] on use "button" at bounding box center [249, 57] width 10 height 17
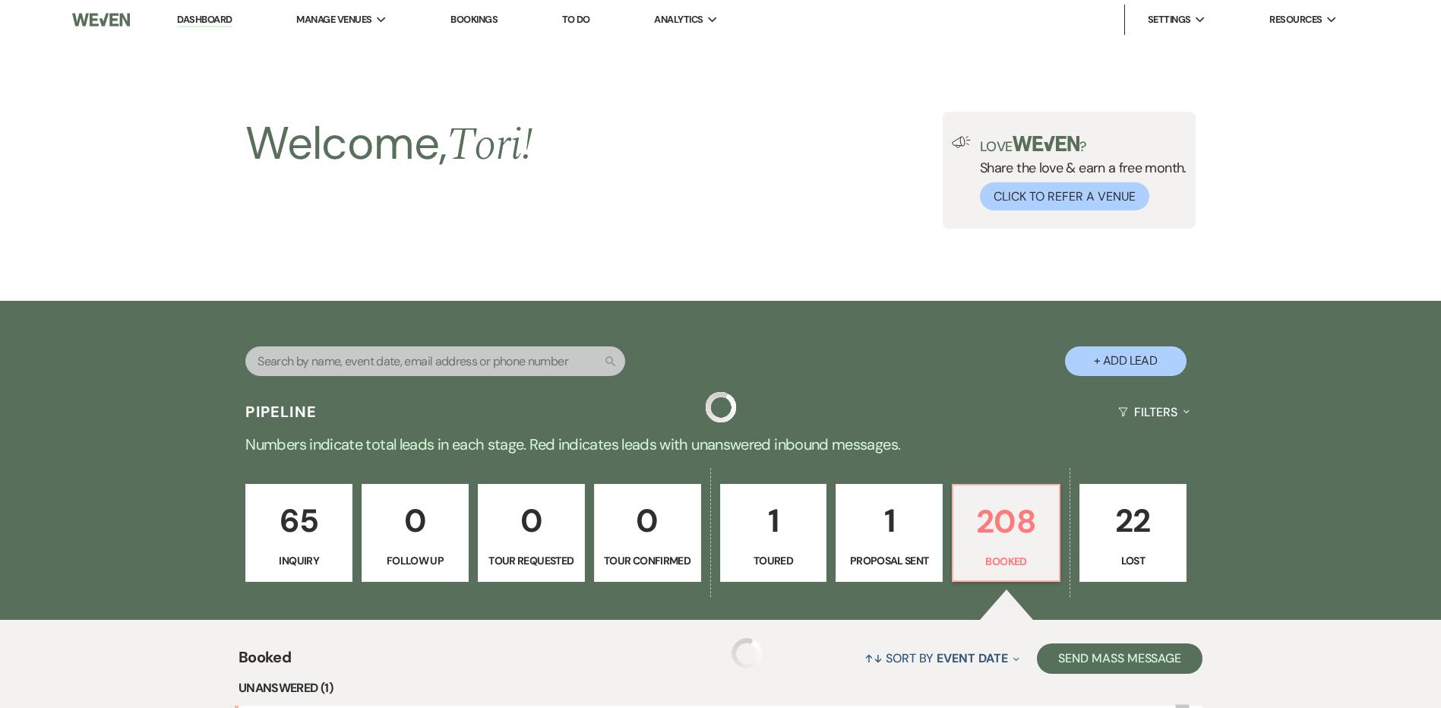
scroll to position [327, 0]
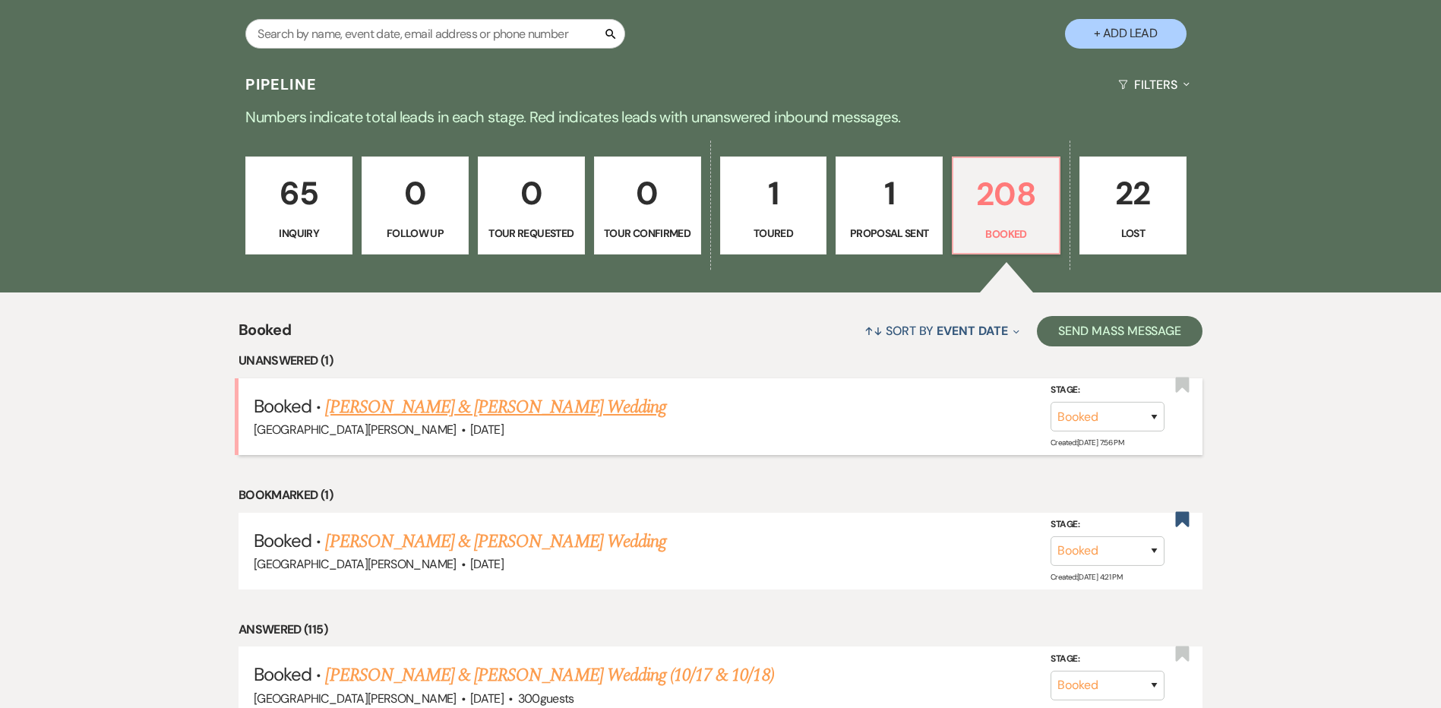
click at [369, 400] on link "Whitlee Chatman & Talan Taylor's Wedding" at bounding box center [495, 406] width 340 height 27
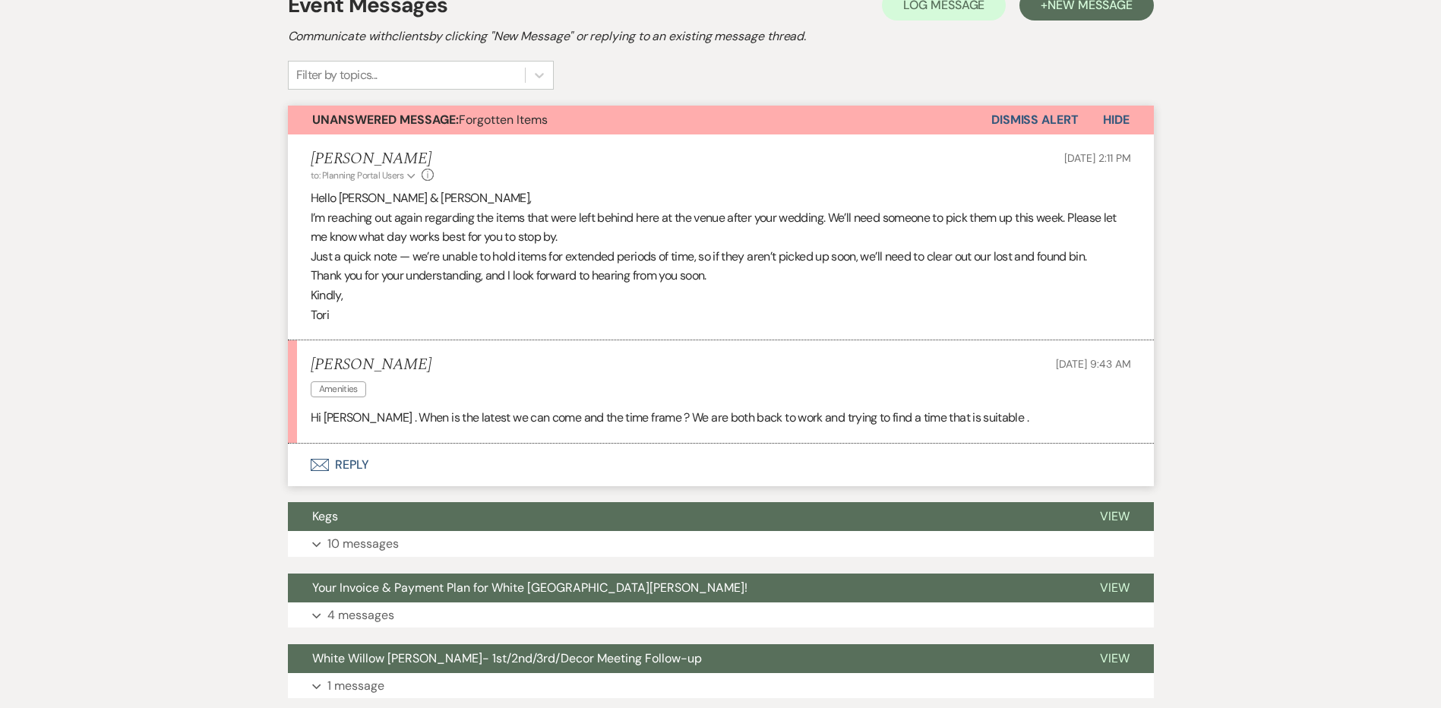
click at [361, 464] on button "Envelope Reply" at bounding box center [721, 464] width 866 height 43
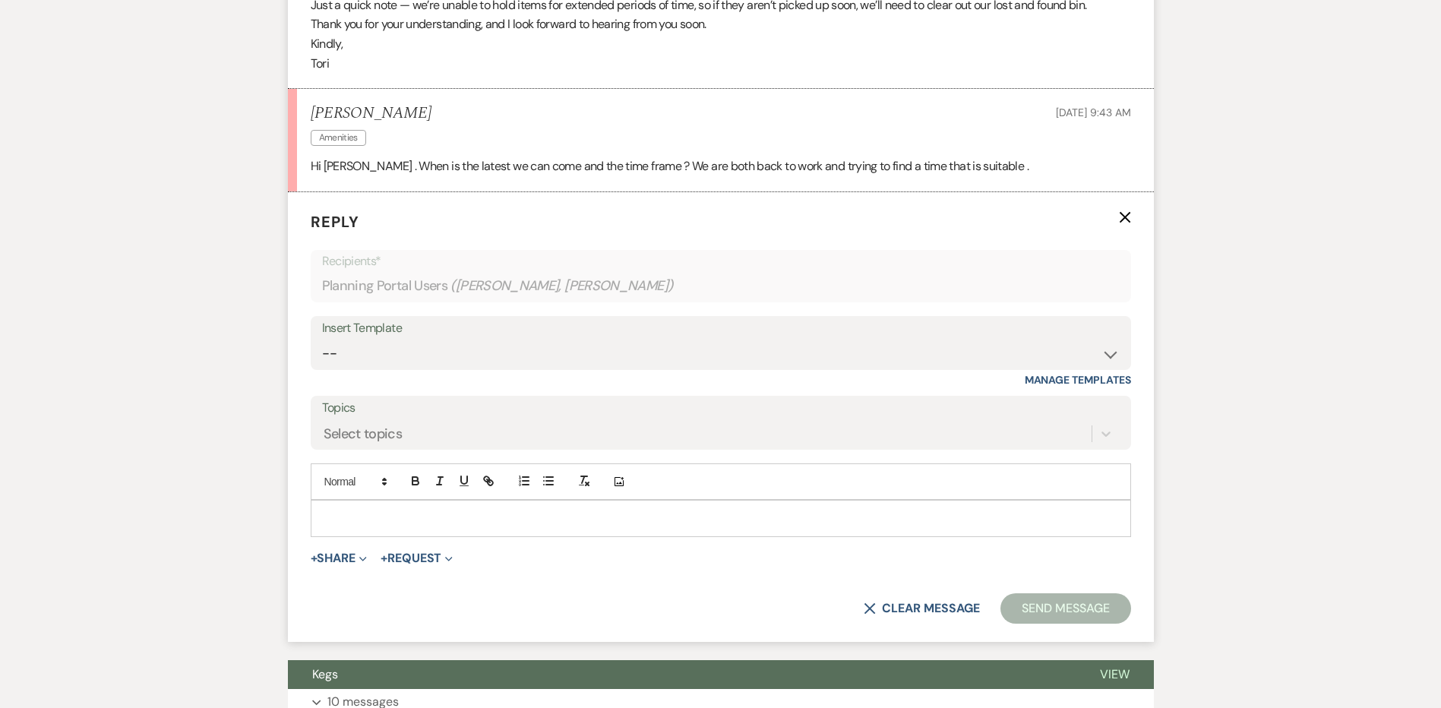
scroll to position [642, 0]
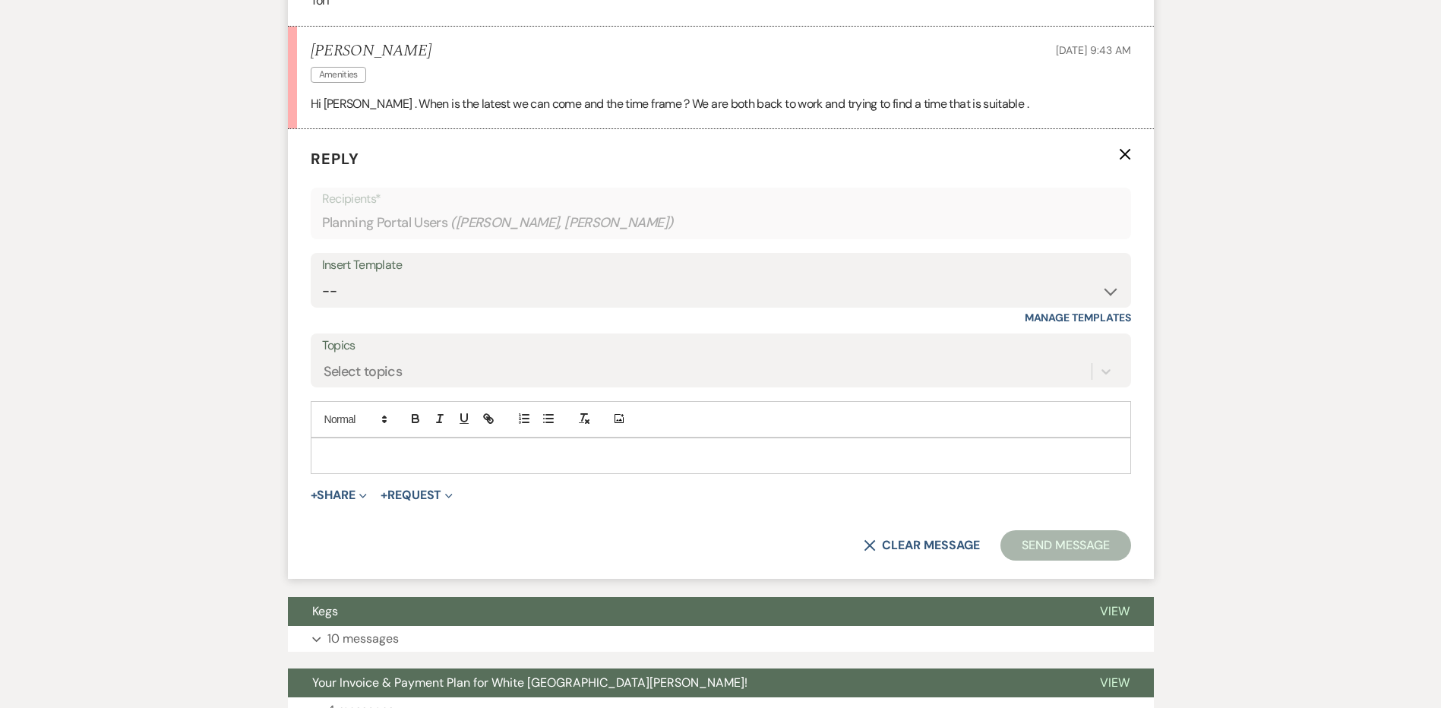
click at [363, 466] on div at bounding box center [720, 455] width 819 height 35
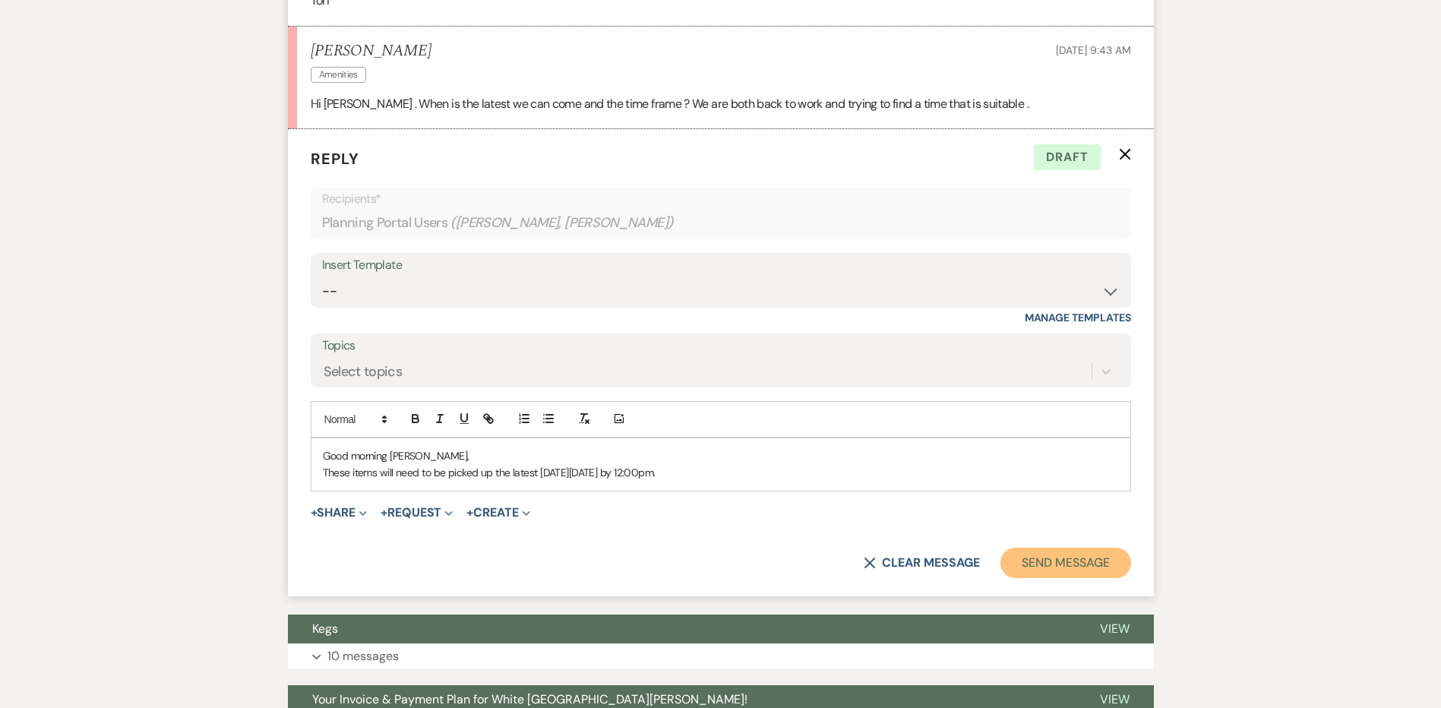
click at [1053, 567] on button "Send Message" at bounding box center [1065, 563] width 130 height 30
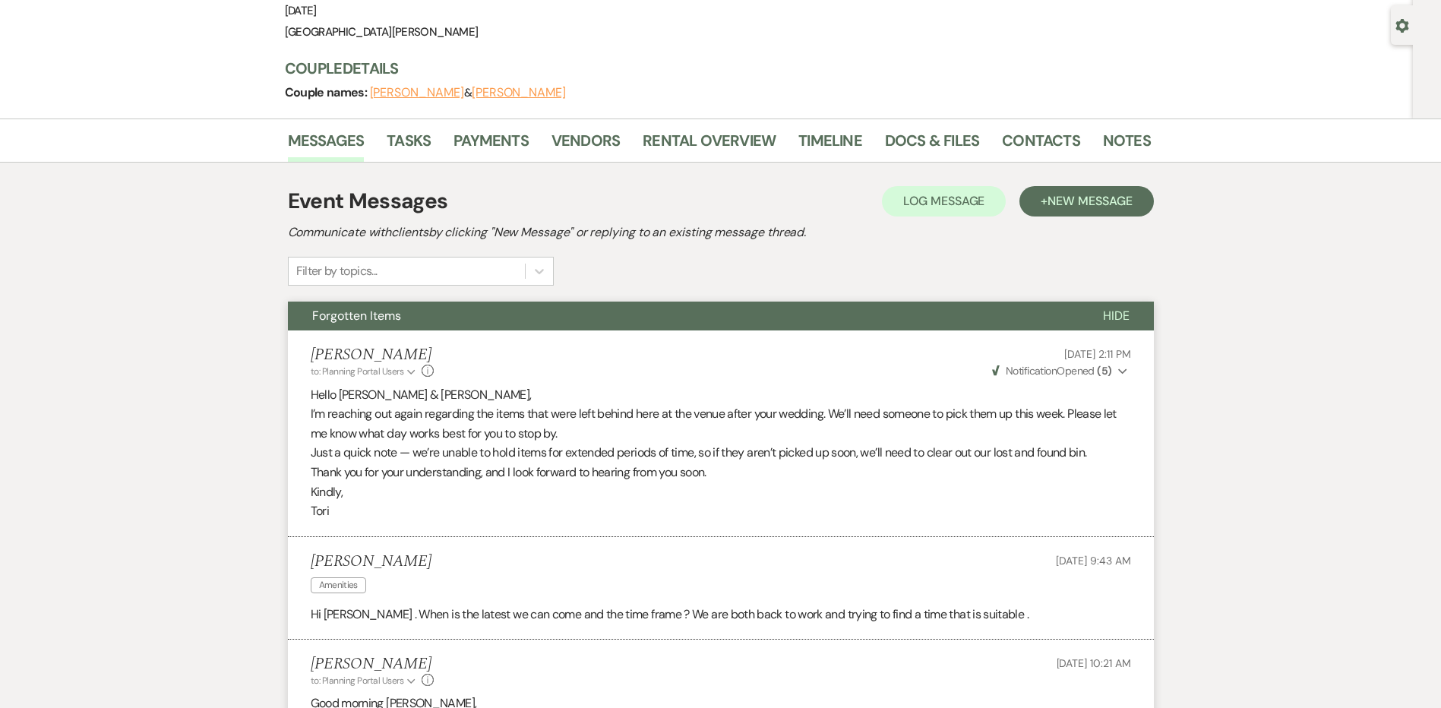
scroll to position [0, 0]
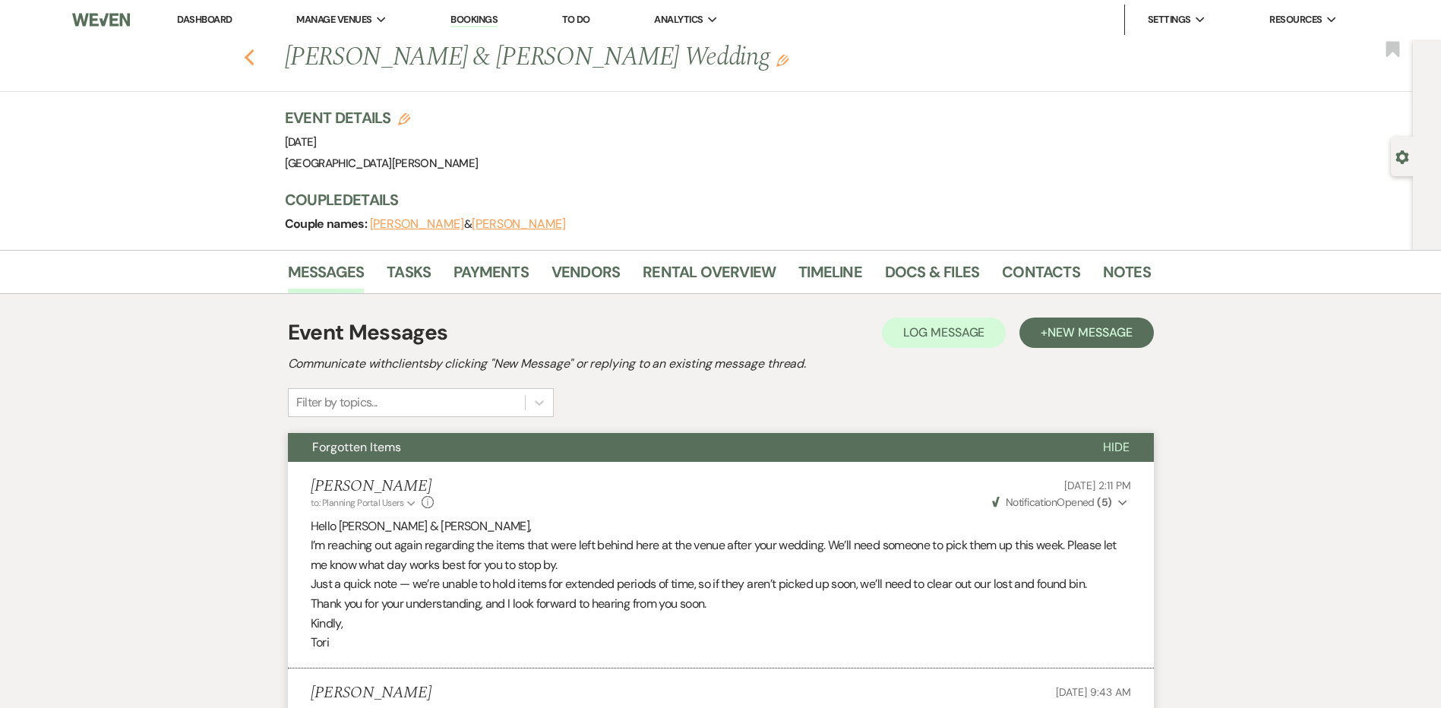
click at [251, 57] on use "button" at bounding box center [249, 57] width 10 height 17
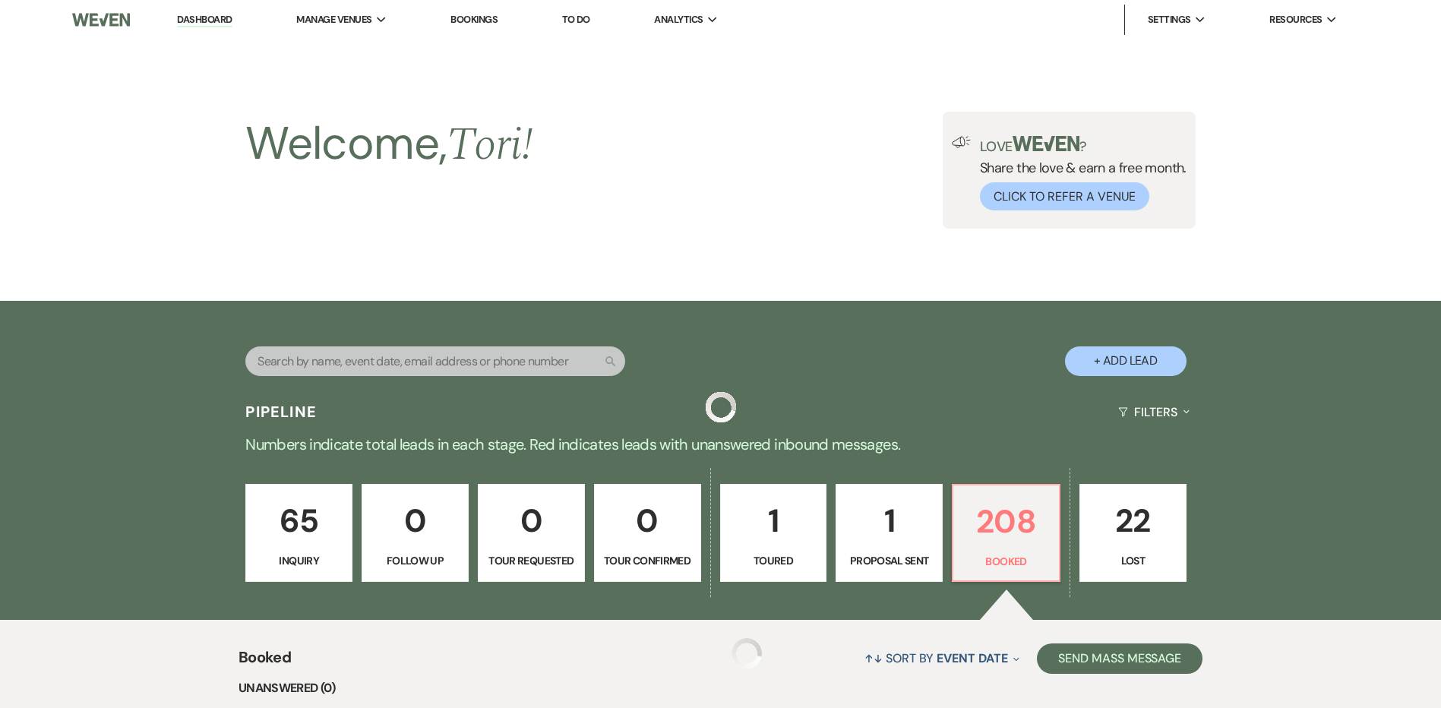
scroll to position [327, 0]
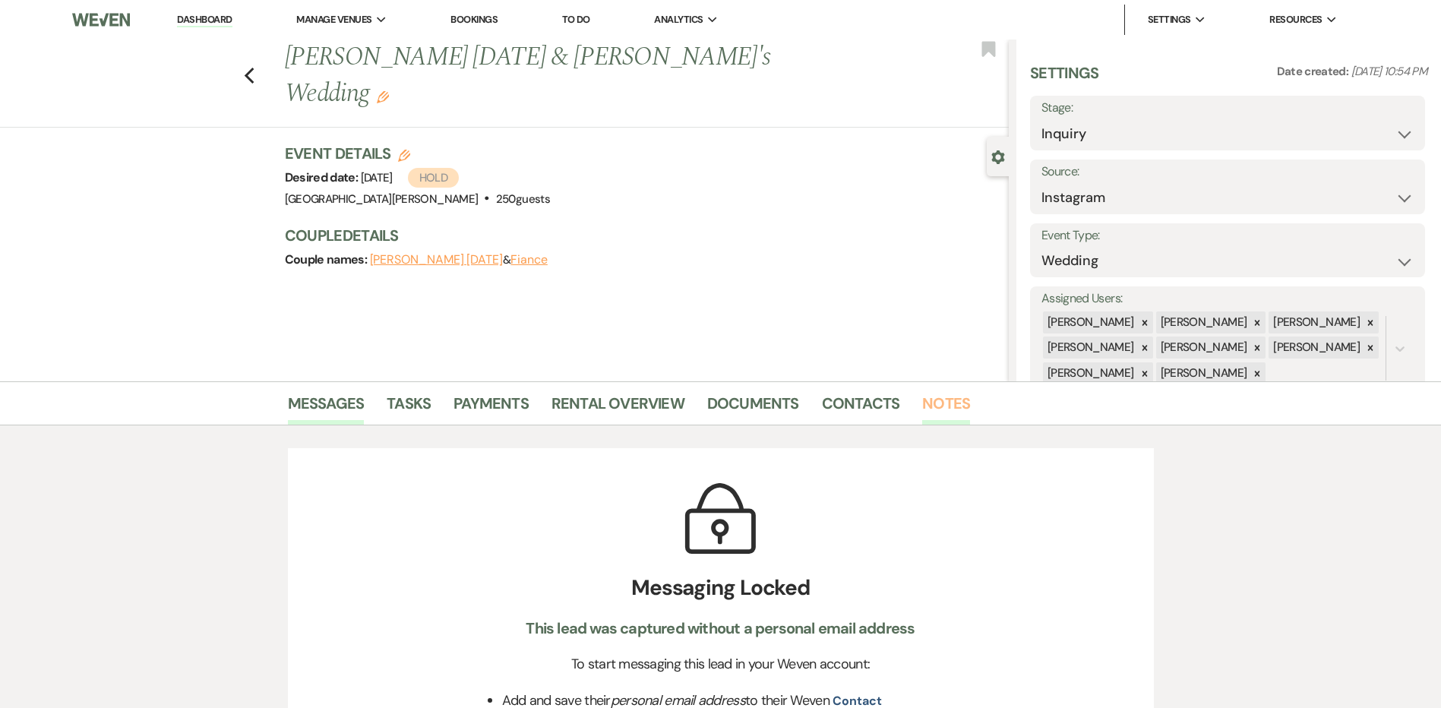
click at [953, 406] on link "Notes" at bounding box center [946, 407] width 48 height 33
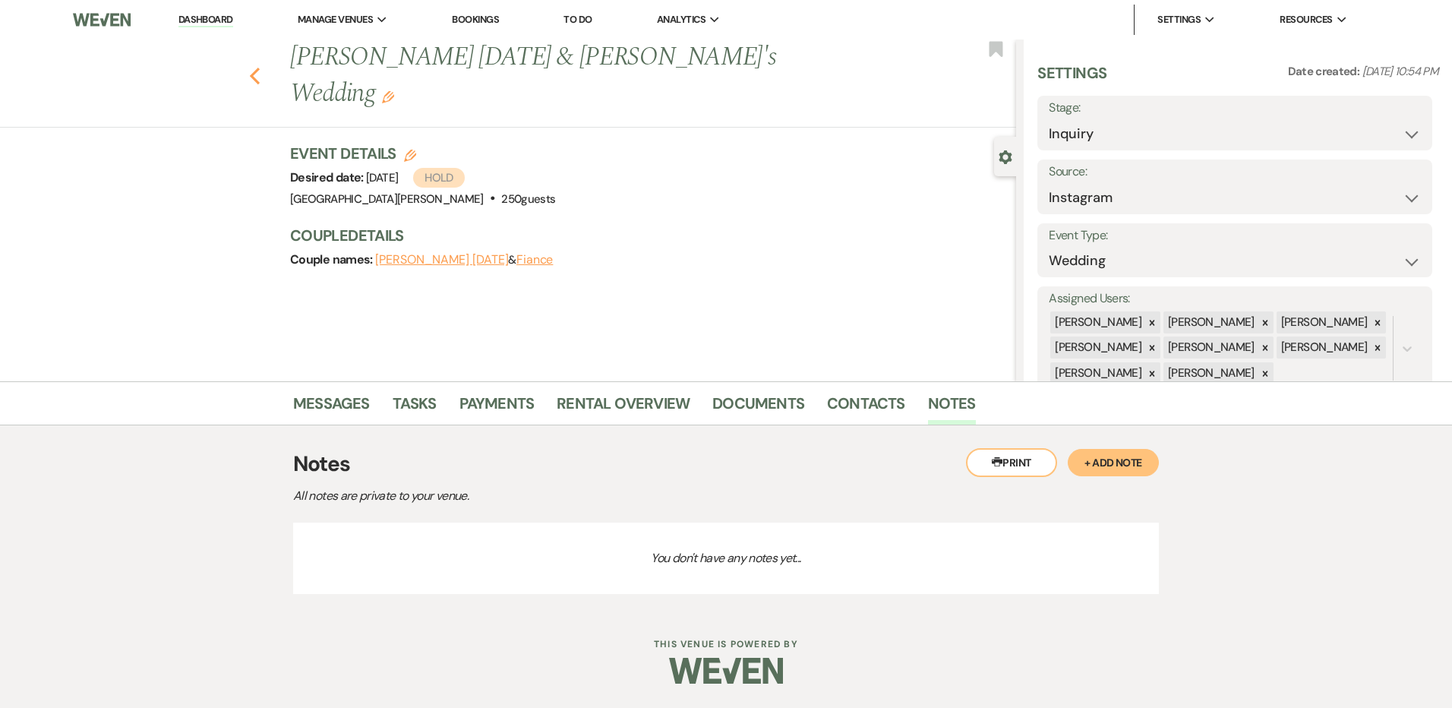
click at [251, 67] on icon "Previous" at bounding box center [254, 76] width 11 height 18
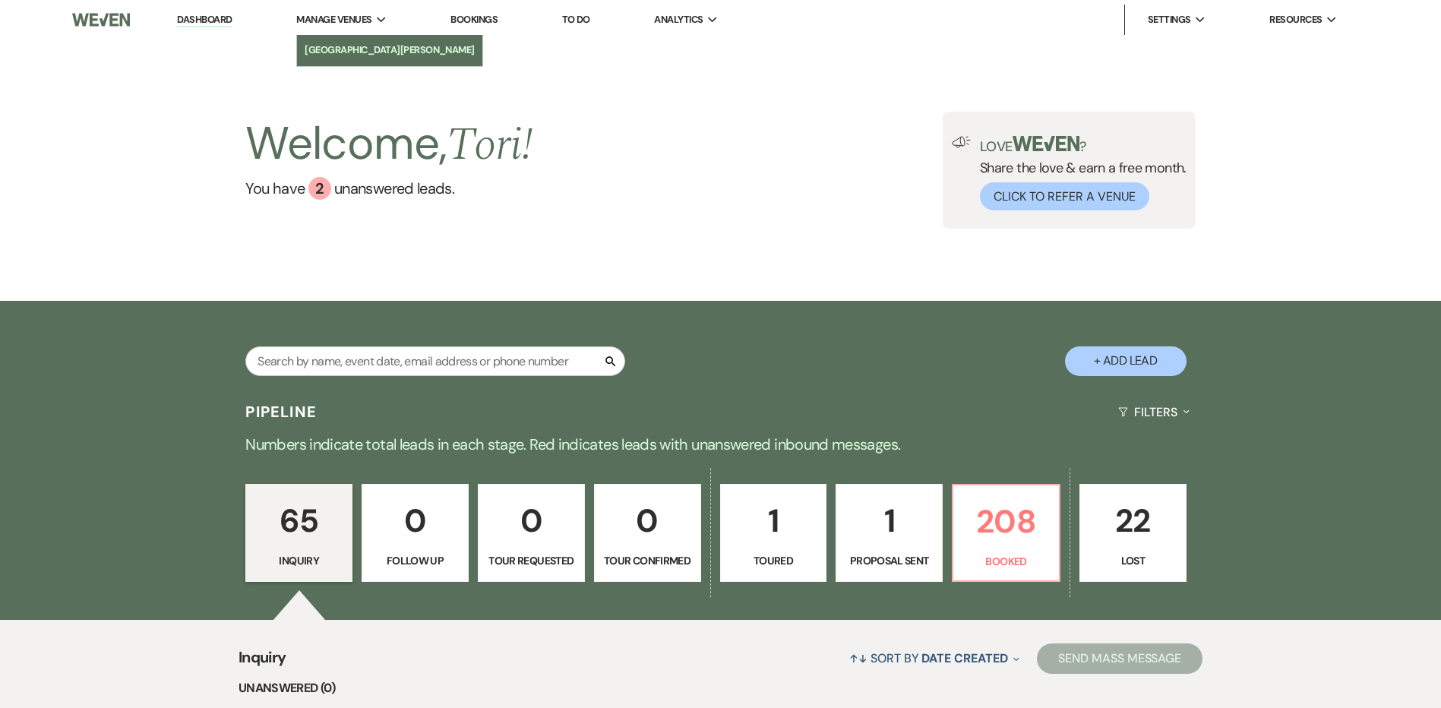
click at [334, 50] on li "[GEOGRAPHIC_DATA][PERSON_NAME]" at bounding box center [390, 50] width 170 height 15
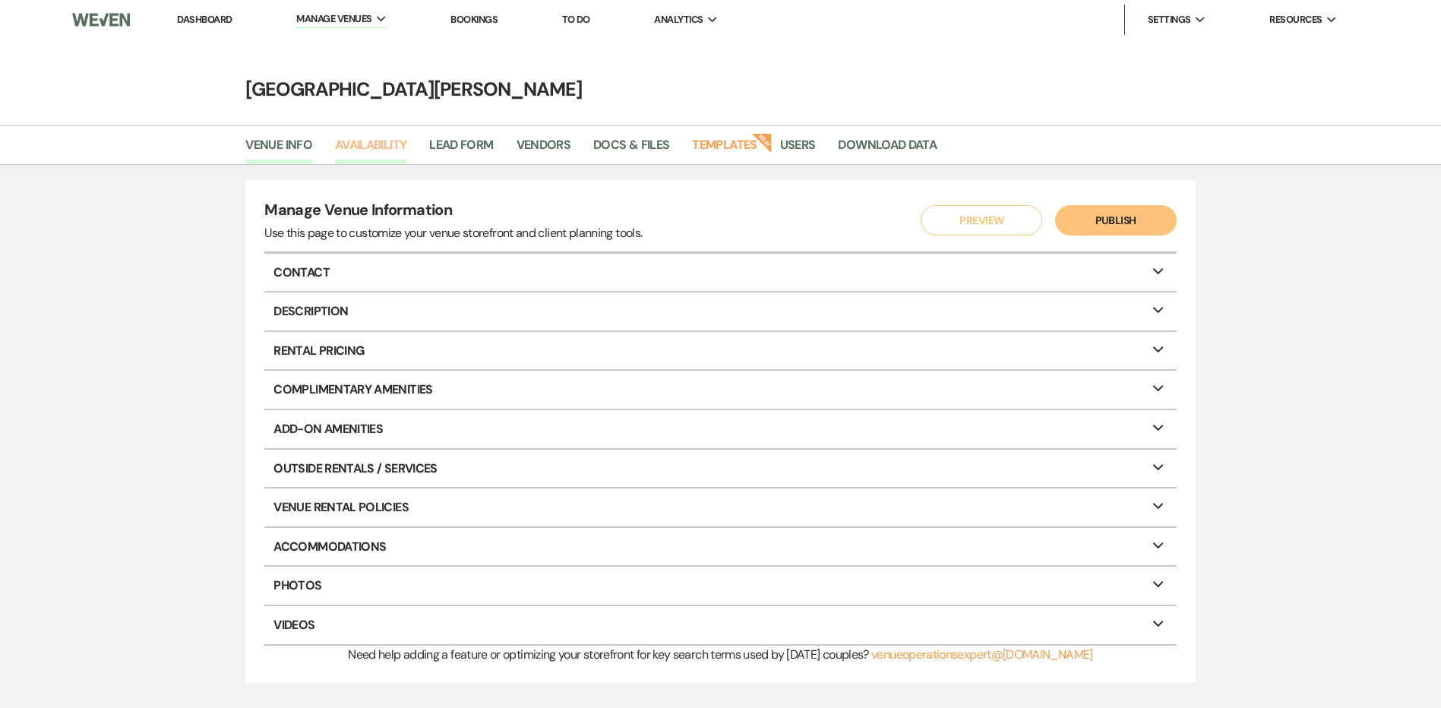
click at [377, 155] on link "Availability" at bounding box center [370, 149] width 71 height 29
select select "3"
select select "2026"
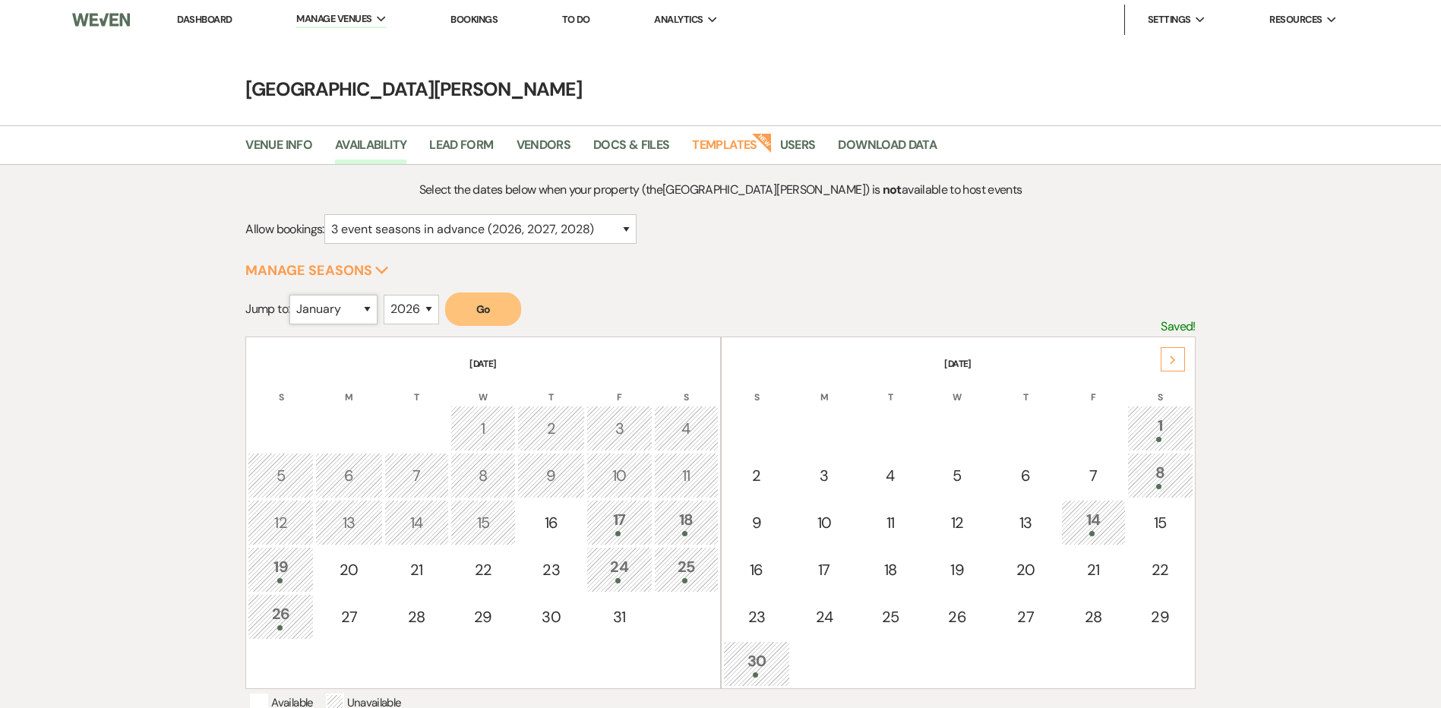
click at [346, 313] on select "January February March April May June July August September October November De…" at bounding box center [333, 310] width 88 height 30
click at [293, 295] on select "January February March April May June July August September October November De…" at bounding box center [333, 310] width 88 height 30
click at [478, 311] on button "Go" at bounding box center [483, 308] width 76 height 33
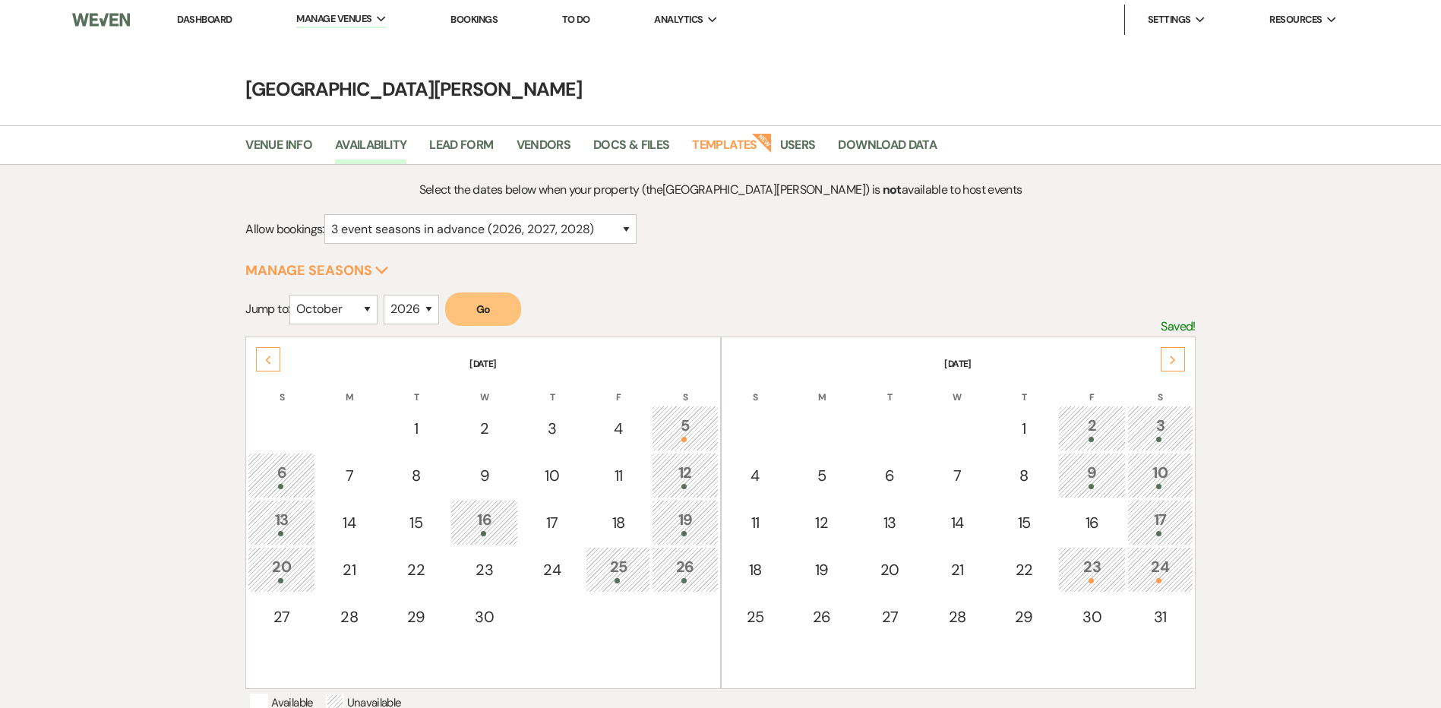
click at [1169, 361] on icon "Next" at bounding box center [1173, 359] width 8 height 9
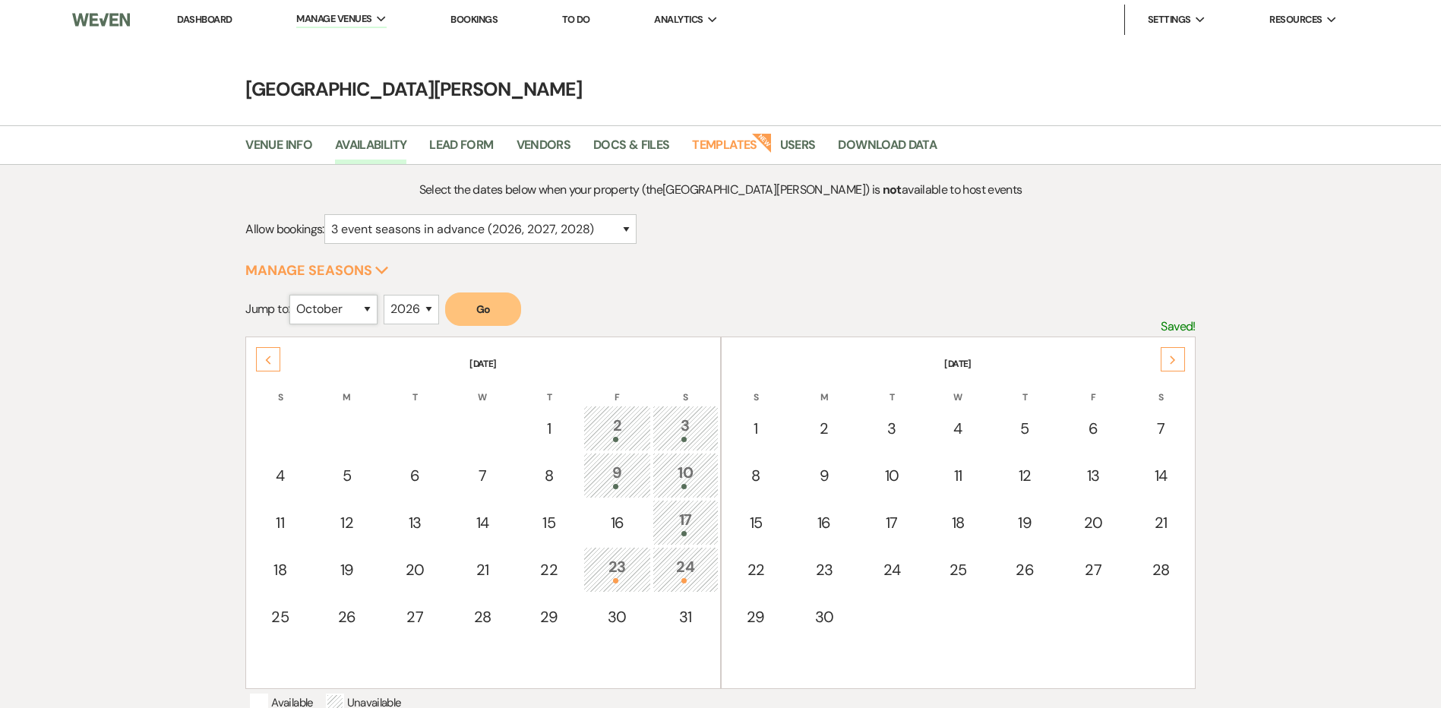
click at [374, 317] on select "January February March April May June July August September October November De…" at bounding box center [333, 310] width 88 height 30
select select "4"
click at [293, 295] on select "January February March April May June July August September October November De…" at bounding box center [333, 310] width 88 height 30
click at [429, 308] on select "2025 2026 2027 2028 2029" at bounding box center [410, 310] width 55 height 30
select select "2027"
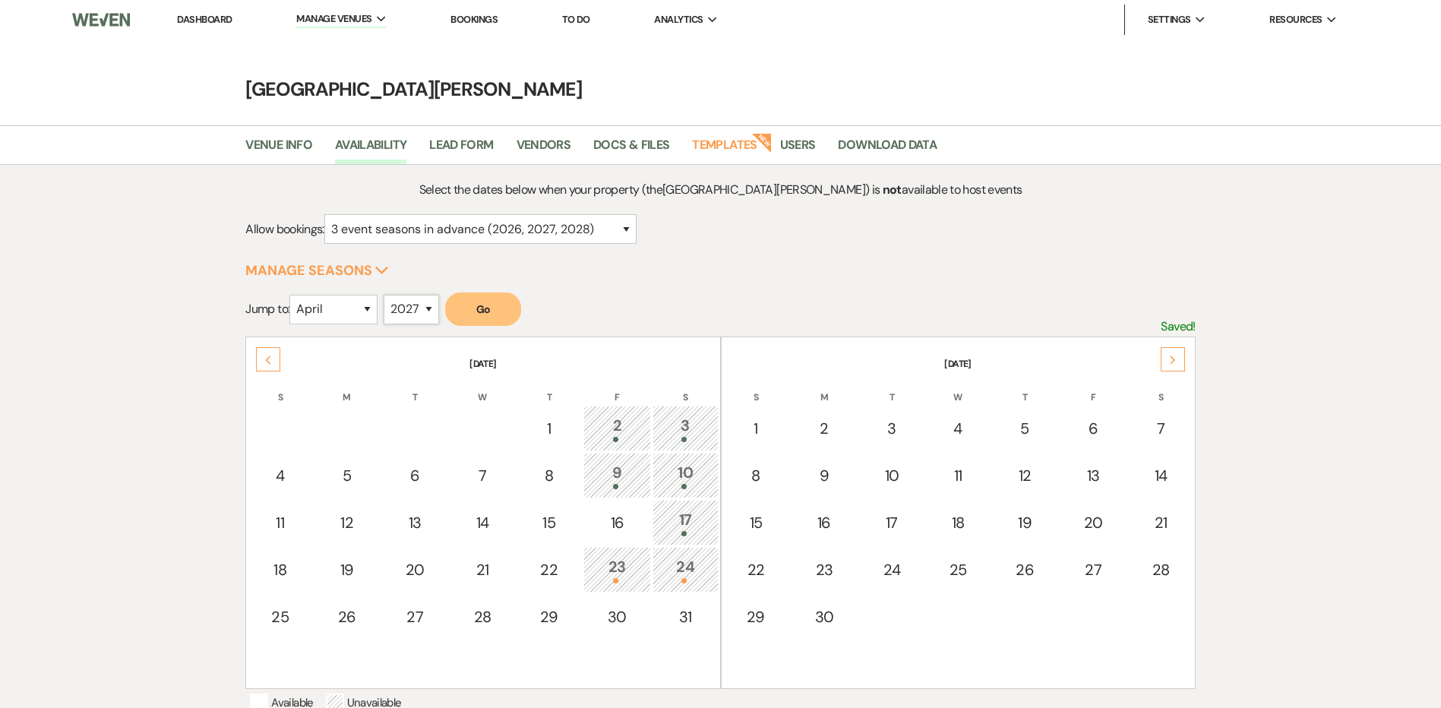
click at [388, 295] on select "2025 2026 2027 2028 2029" at bounding box center [410, 310] width 55 height 30
click at [472, 296] on button "Go" at bounding box center [483, 308] width 76 height 33
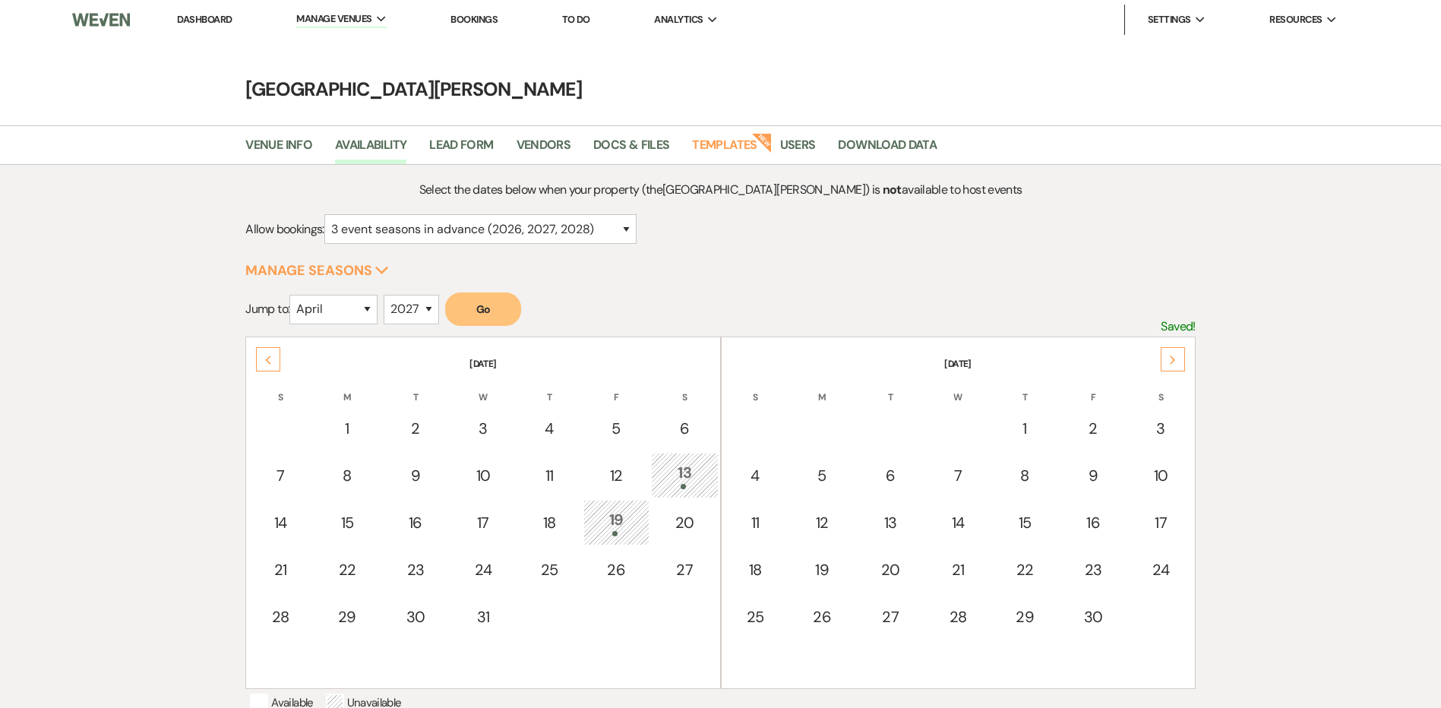
click at [1173, 356] on icon "Next" at bounding box center [1173, 359] width 8 height 9
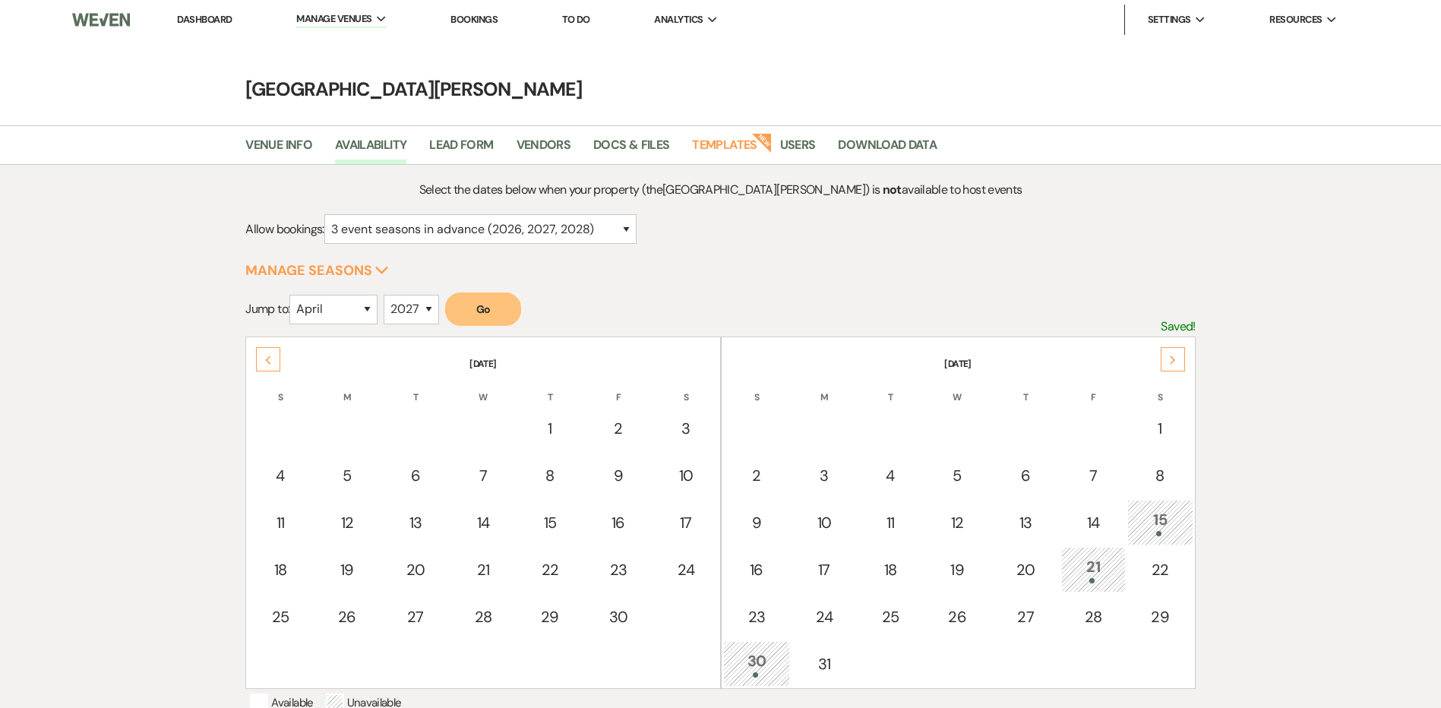
click at [1181, 360] on div "Next" at bounding box center [1172, 359] width 24 height 24
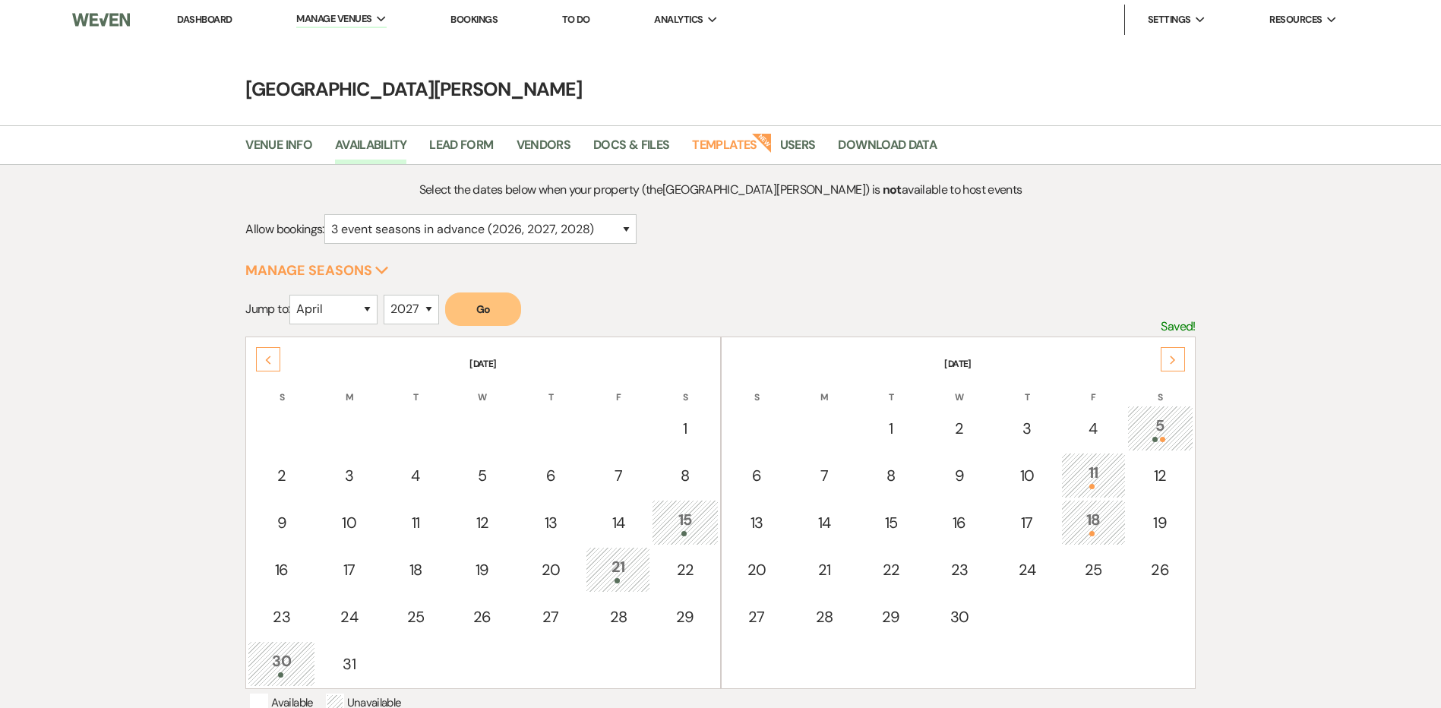
click at [1165, 411] on td "5" at bounding box center [1160, 429] width 66 height 46
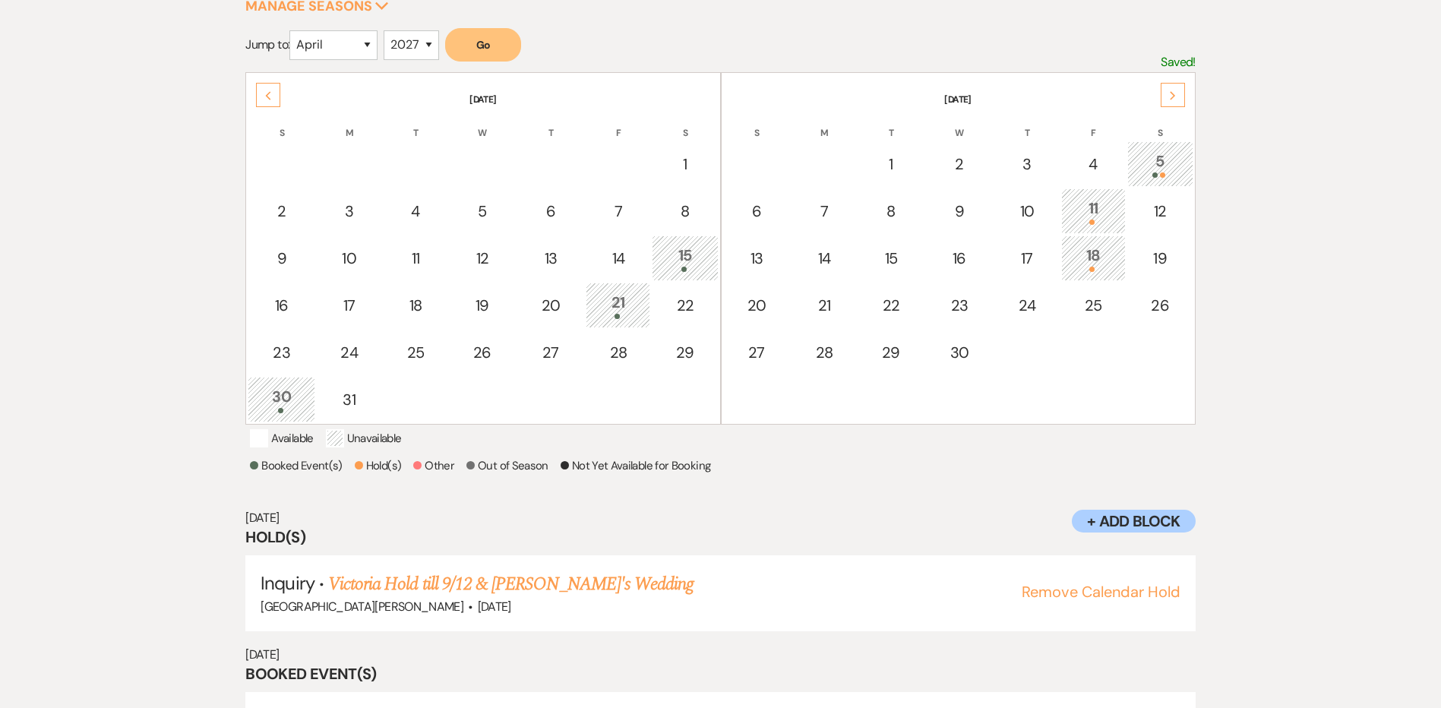
scroll to position [358, 0]
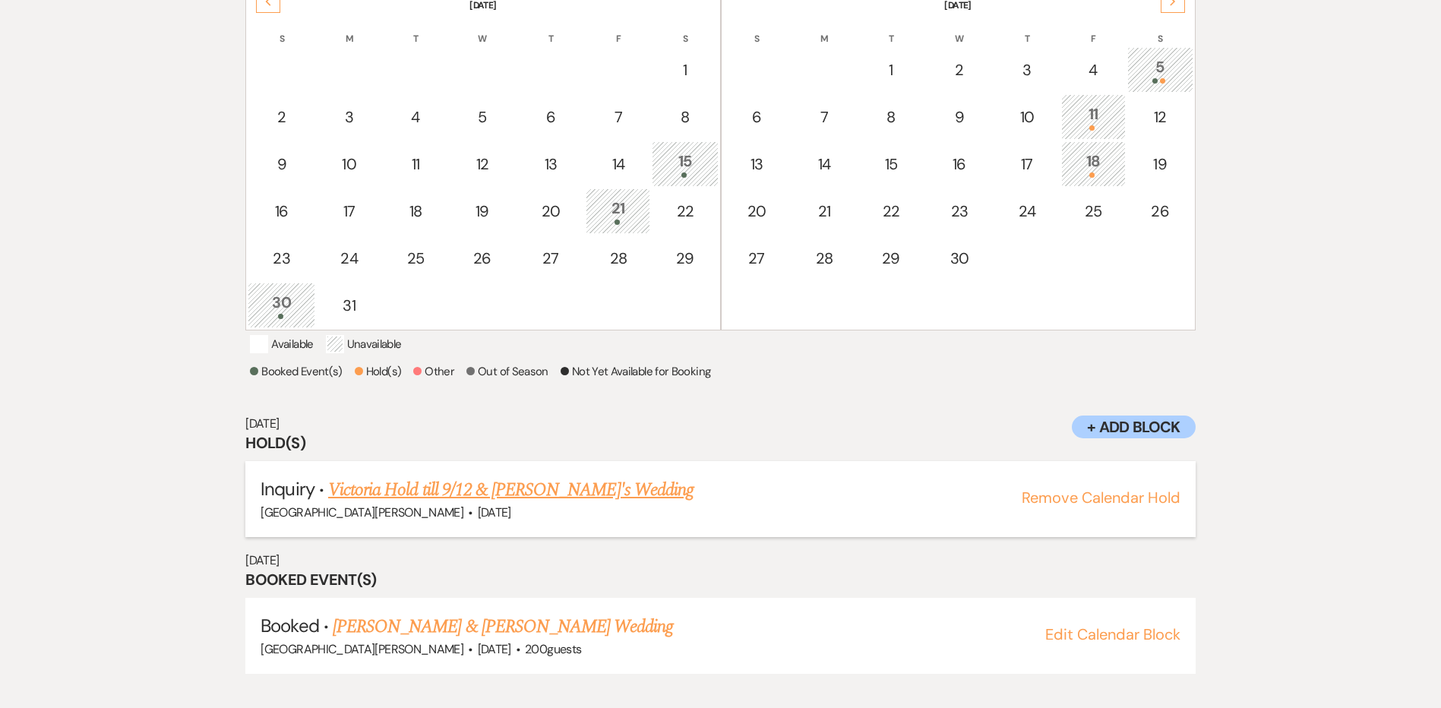
click at [1099, 505] on button "Remove Calendar Hold" at bounding box center [1100, 497] width 159 height 15
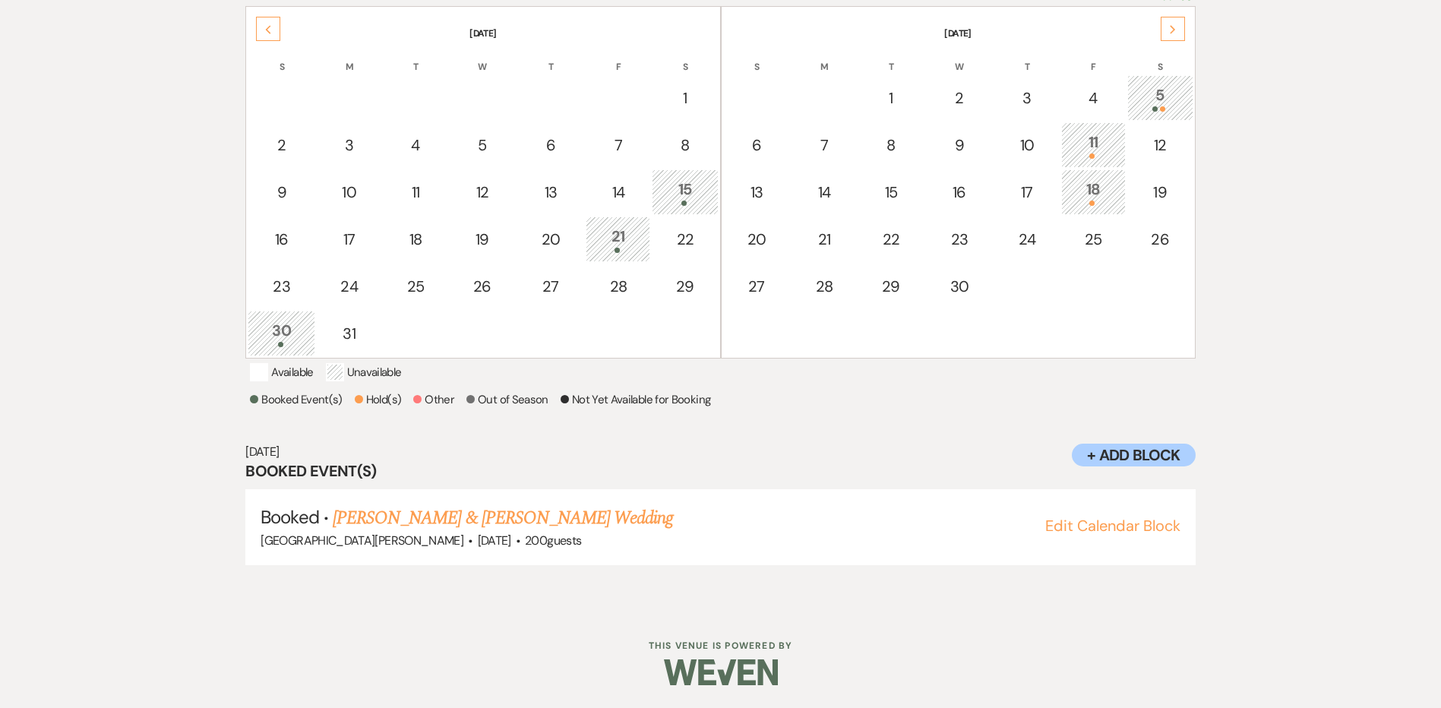
scroll to position [350, 0]
click at [1090, 131] on div "11" at bounding box center [1093, 145] width 48 height 28
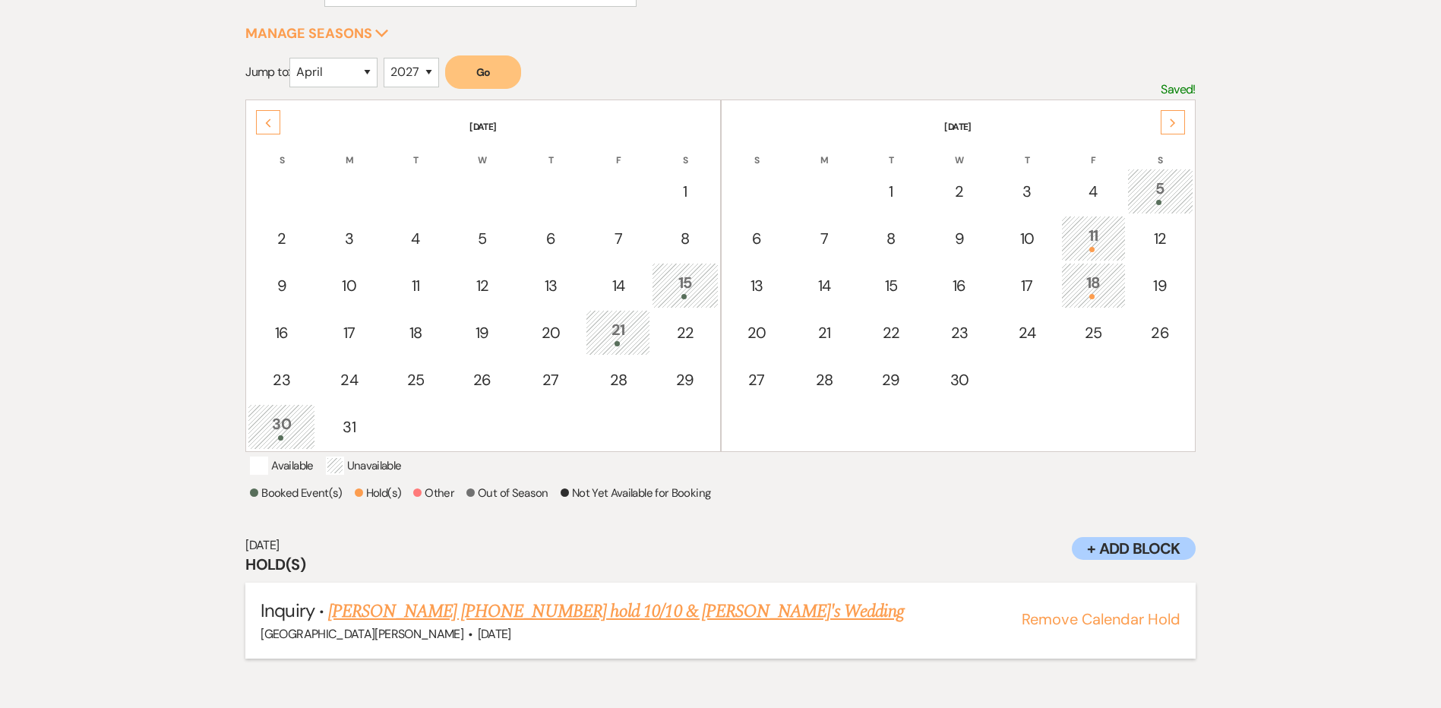
click at [1054, 626] on button "Remove Calendar Hold" at bounding box center [1100, 618] width 159 height 15
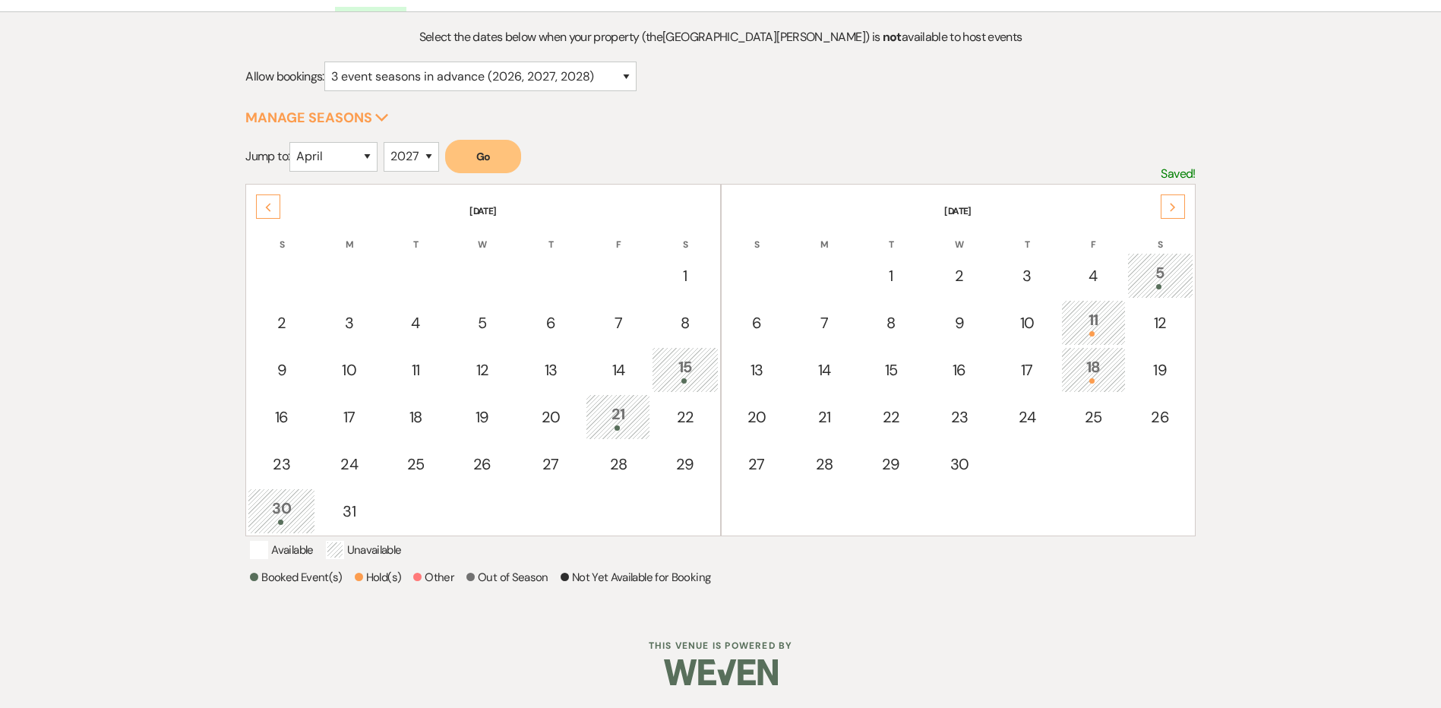
scroll to position [172, 0]
click at [1109, 355] on div "18" at bounding box center [1093, 369] width 48 height 28
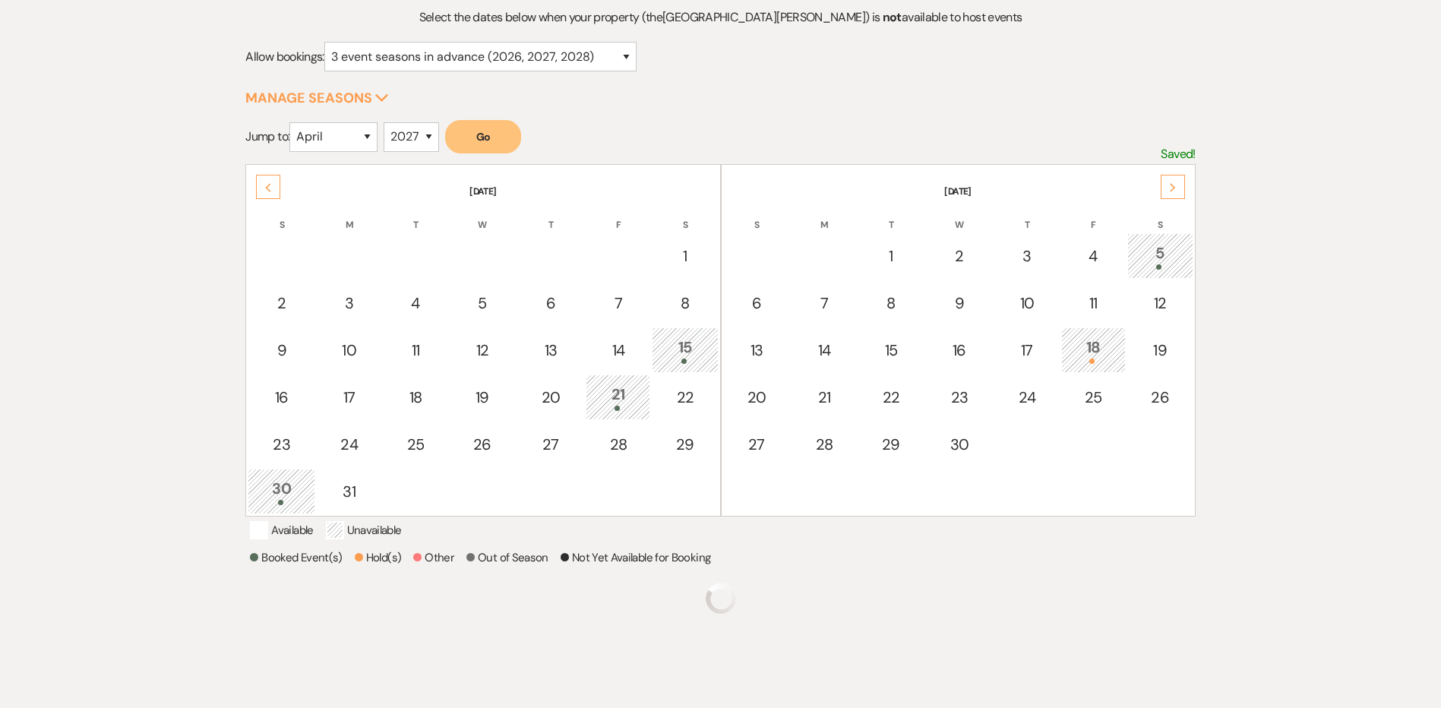
scroll to position [237, 0]
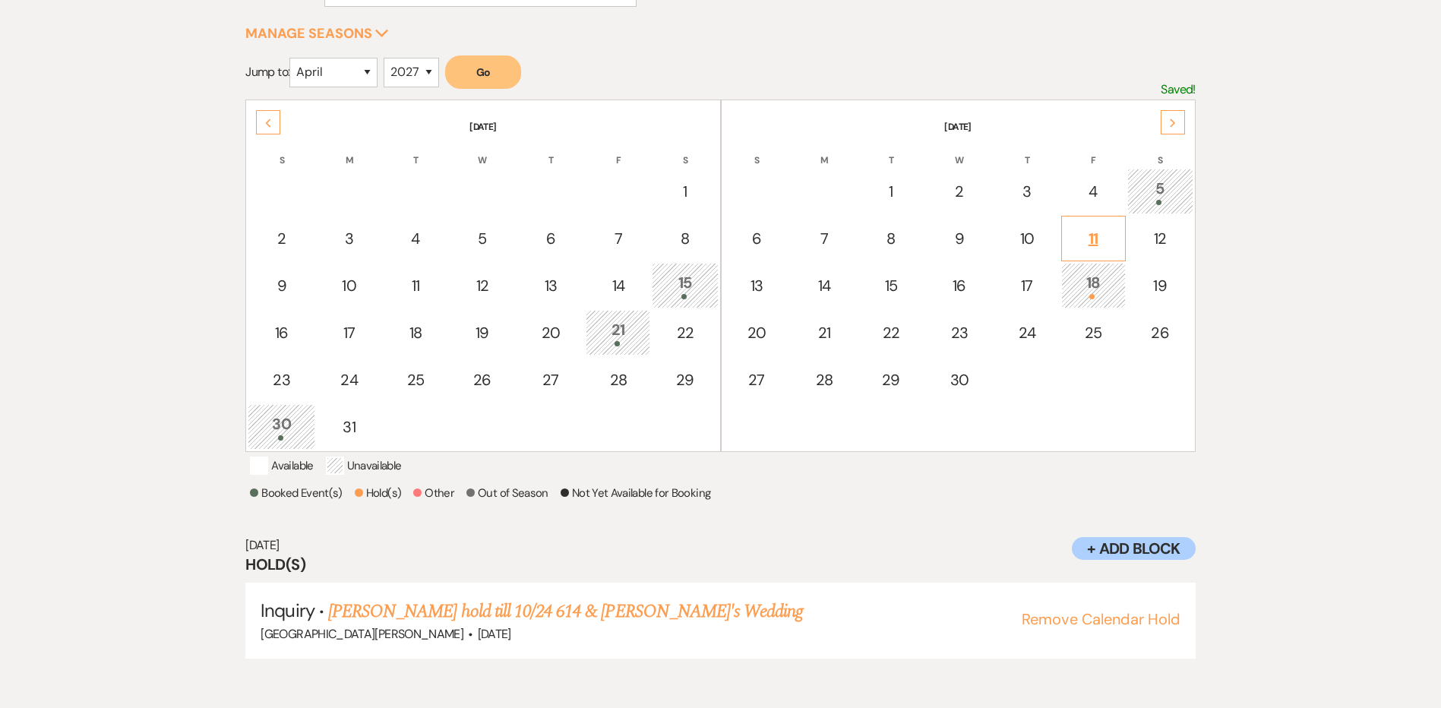
click at [1087, 244] on div "11" at bounding box center [1093, 238] width 48 height 23
select select "other"
select select "false"
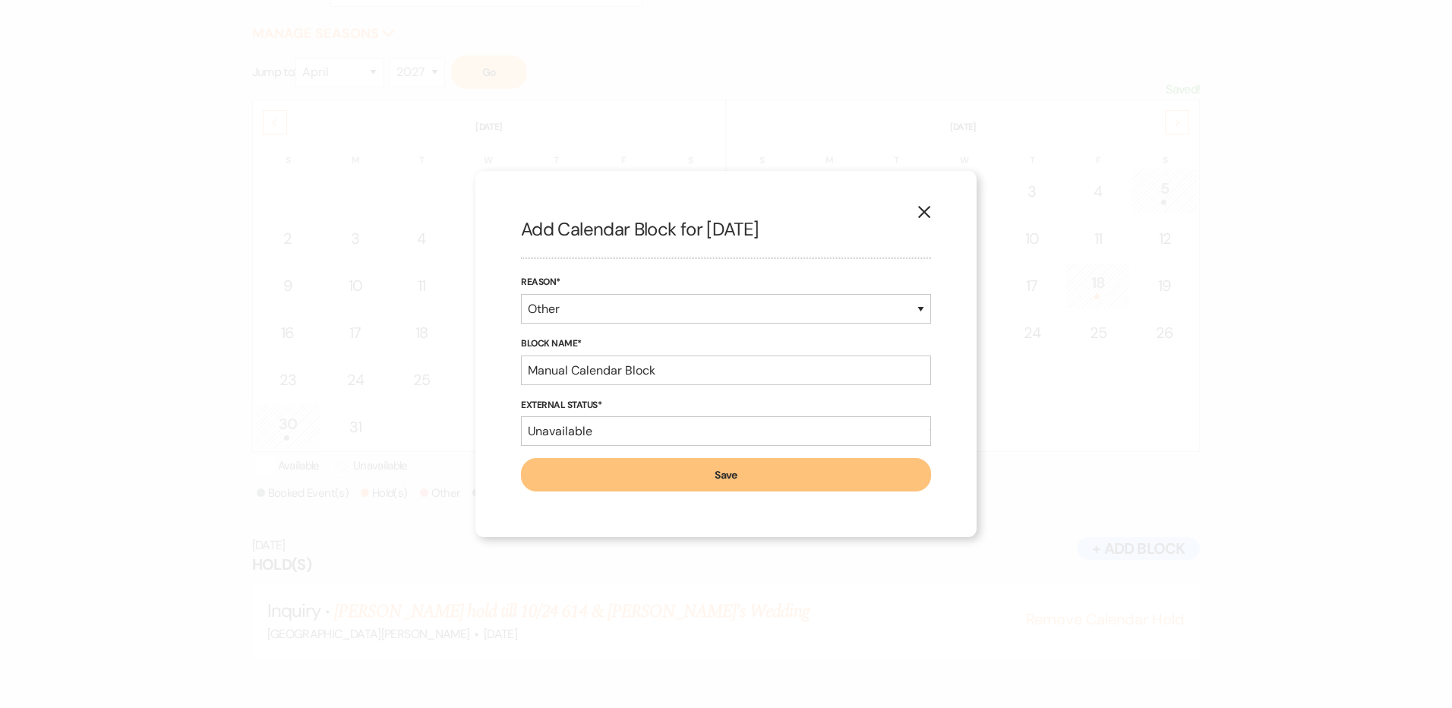
click at [923, 213] on use "button" at bounding box center [924, 212] width 12 height 12
